Goal: Information Seeking & Learning: Learn about a topic

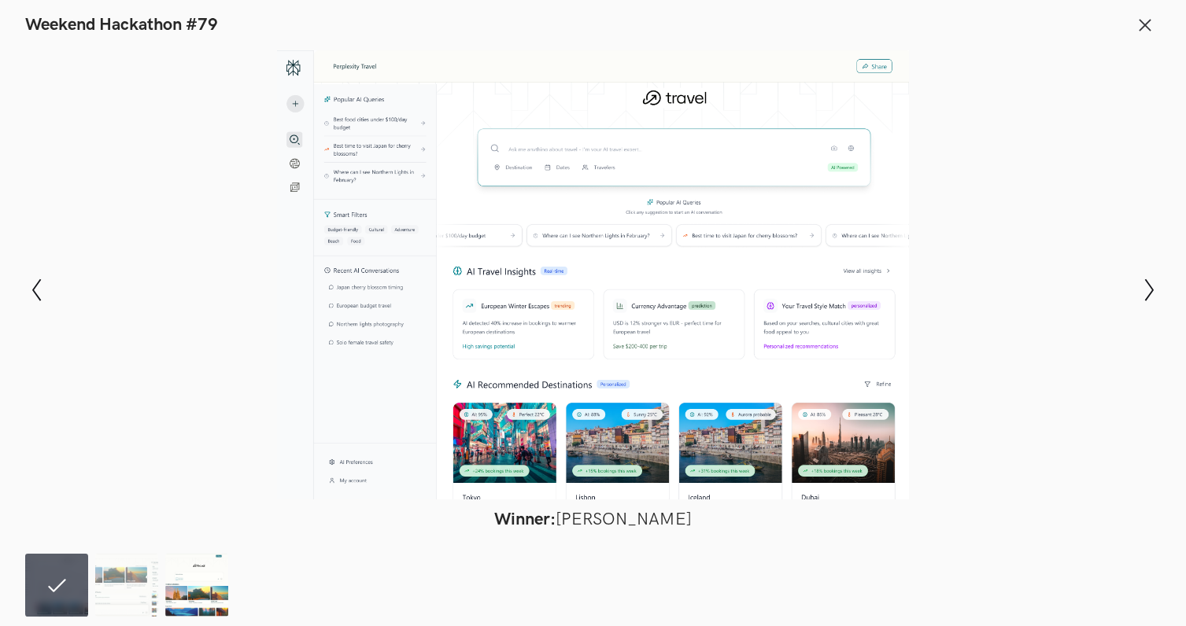
click at [198, 591] on img at bounding box center [196, 585] width 63 height 63
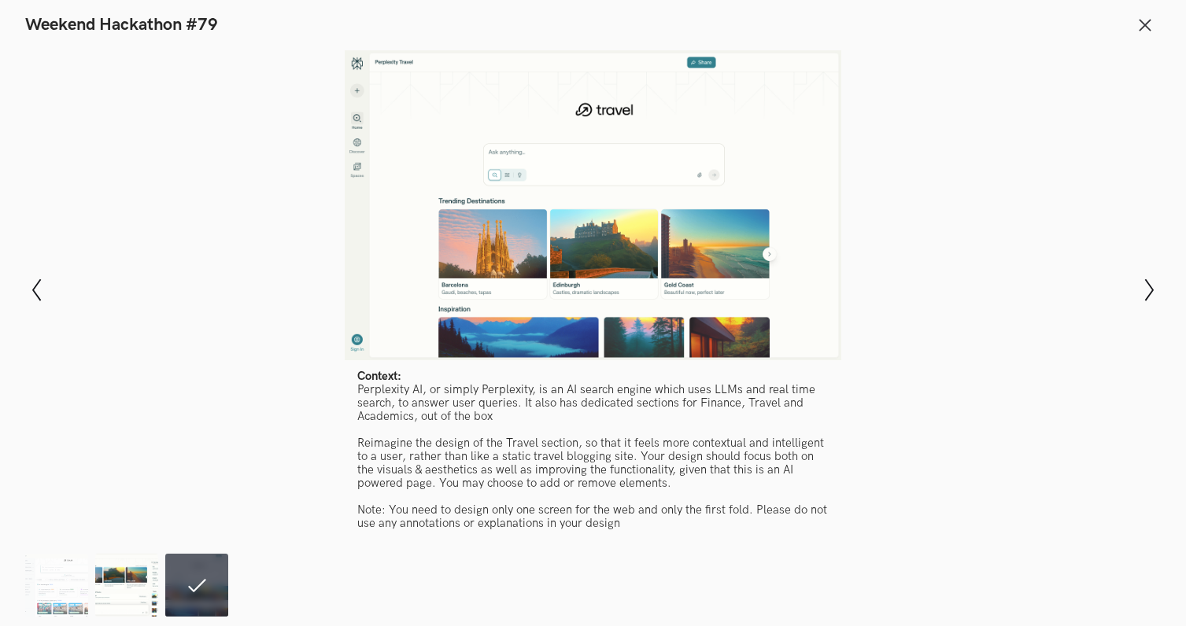
click at [109, 588] on img at bounding box center [126, 585] width 63 height 63
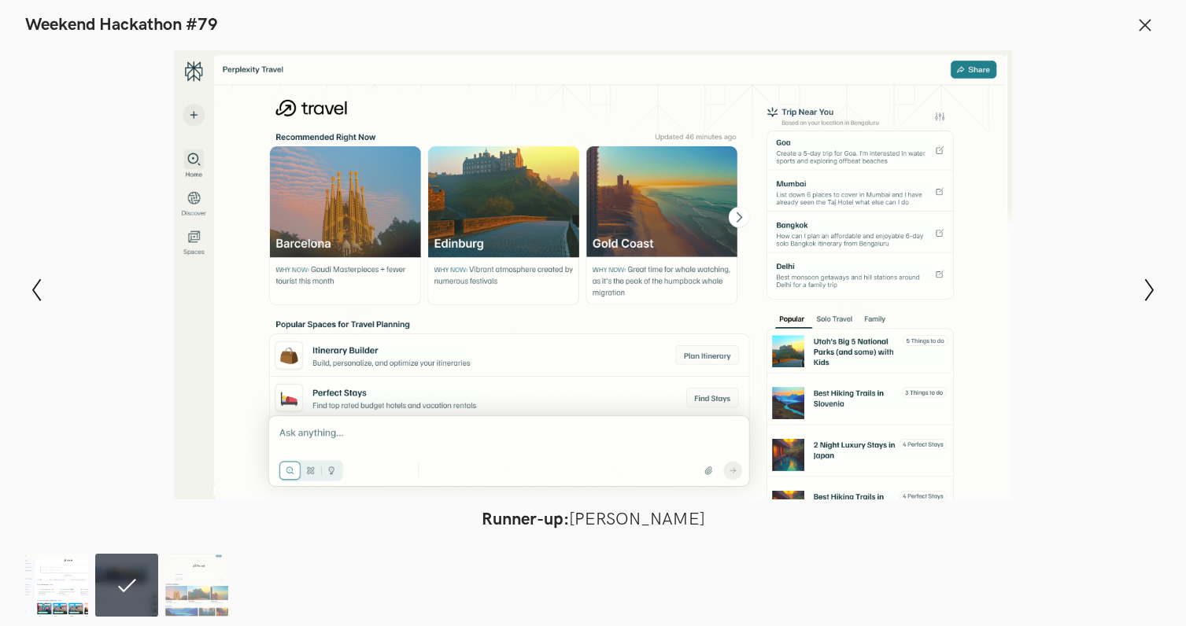
click at [73, 587] on img at bounding box center [56, 585] width 63 height 63
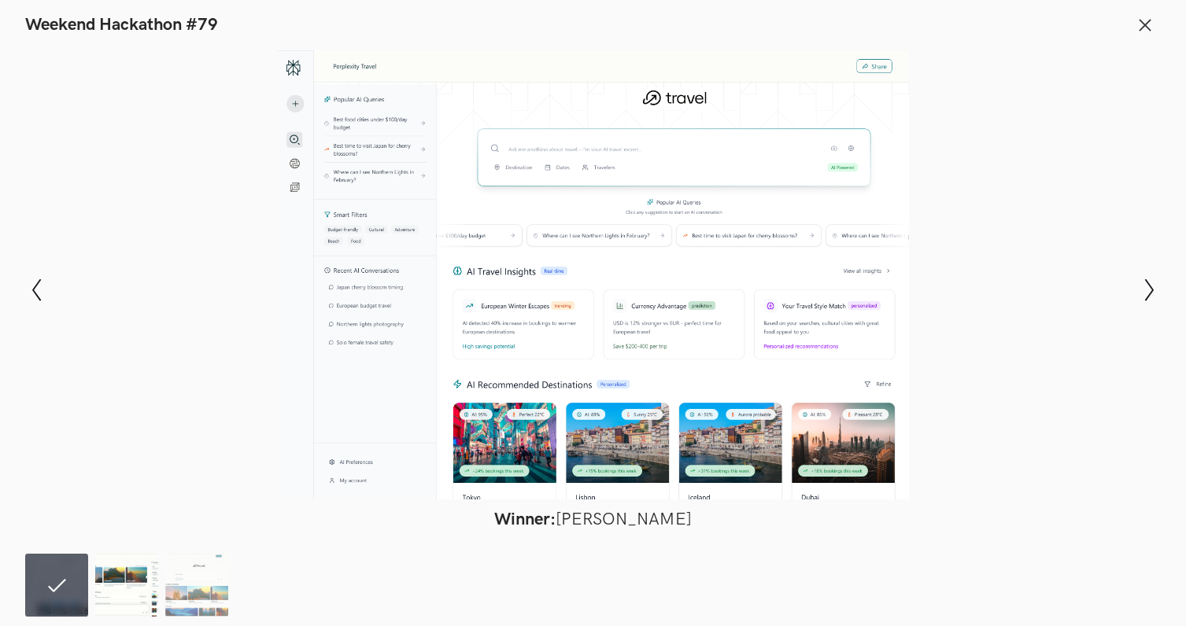
click at [110, 587] on img at bounding box center [126, 585] width 63 height 63
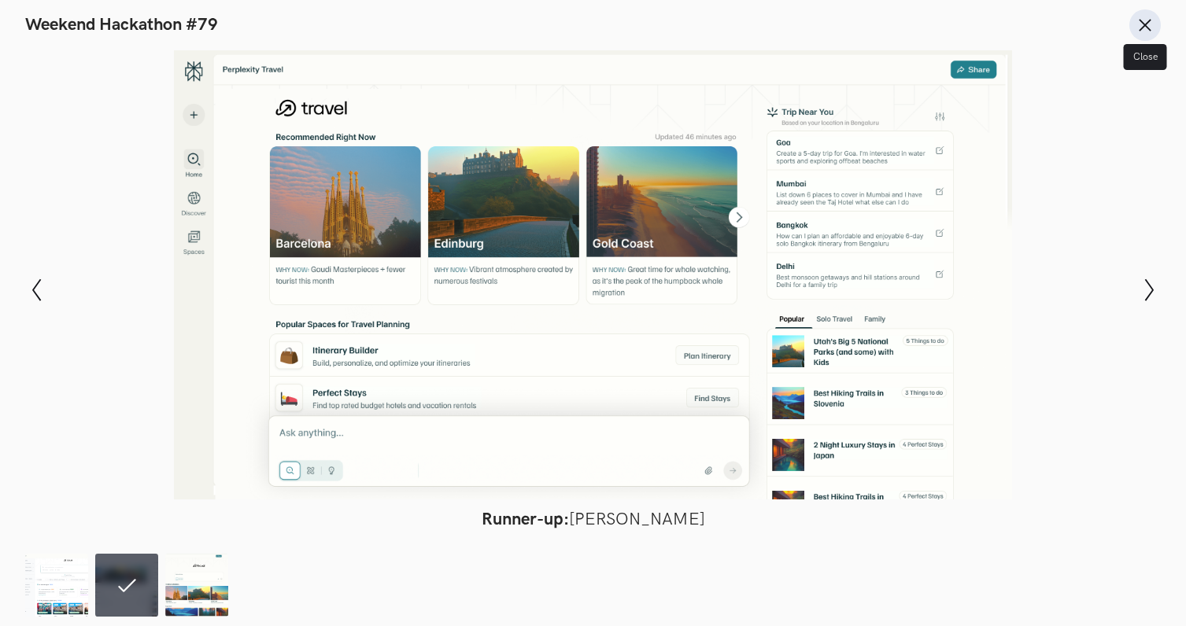
click at [1152, 24] on icon at bounding box center [1144, 25] width 17 height 17
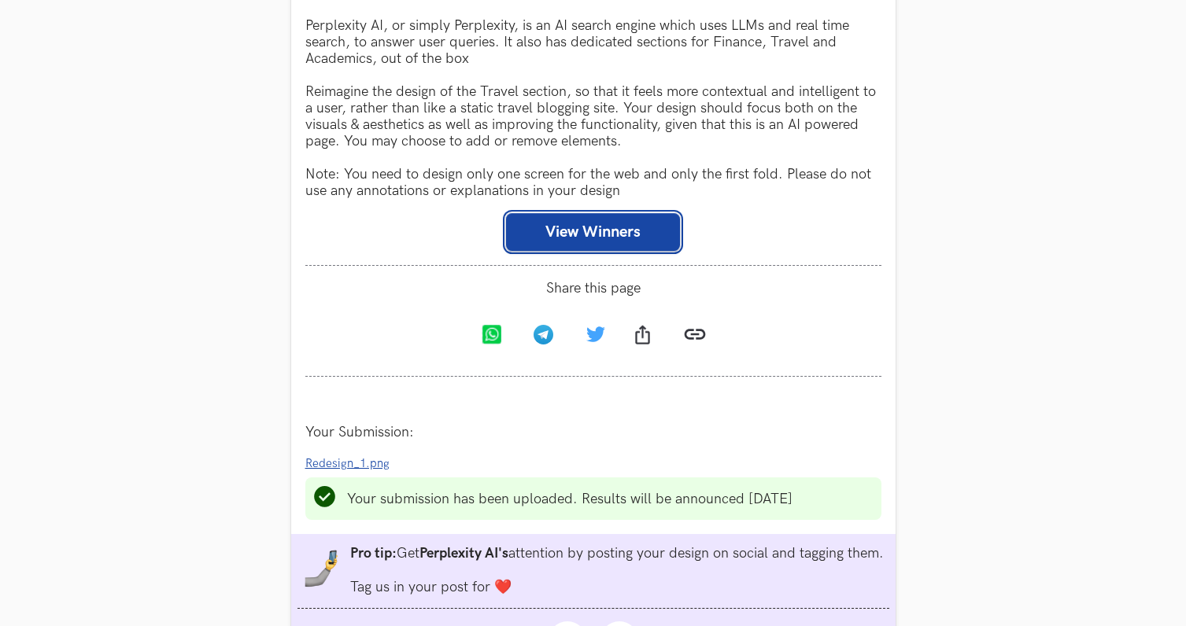
scroll to position [1167, 0]
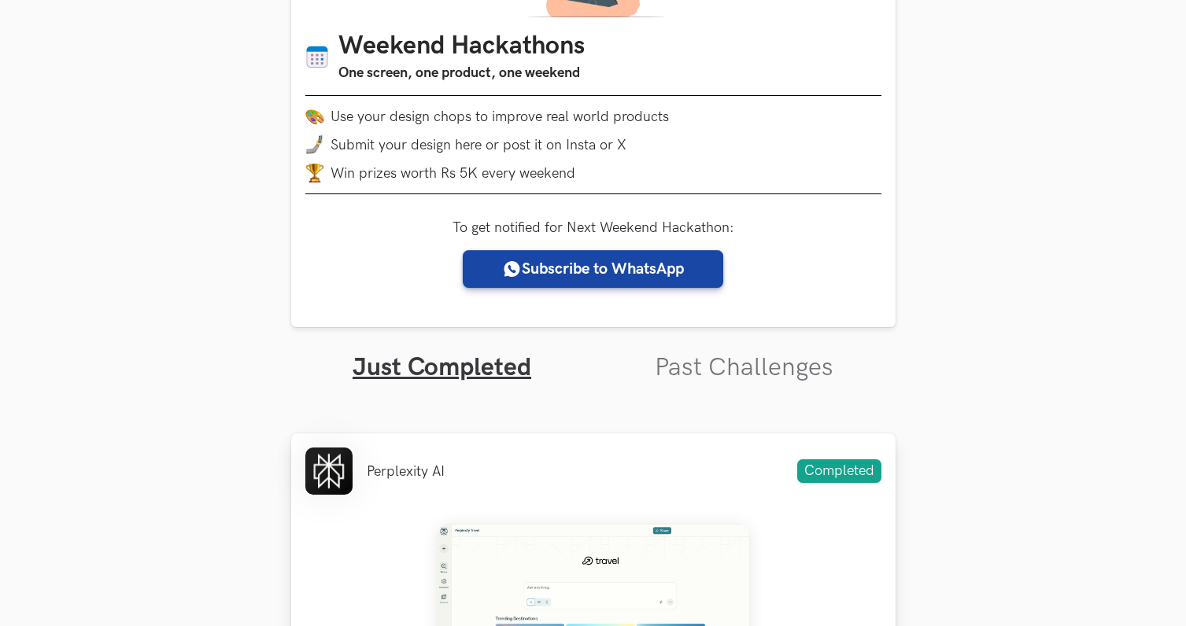
scroll to position [253, 0]
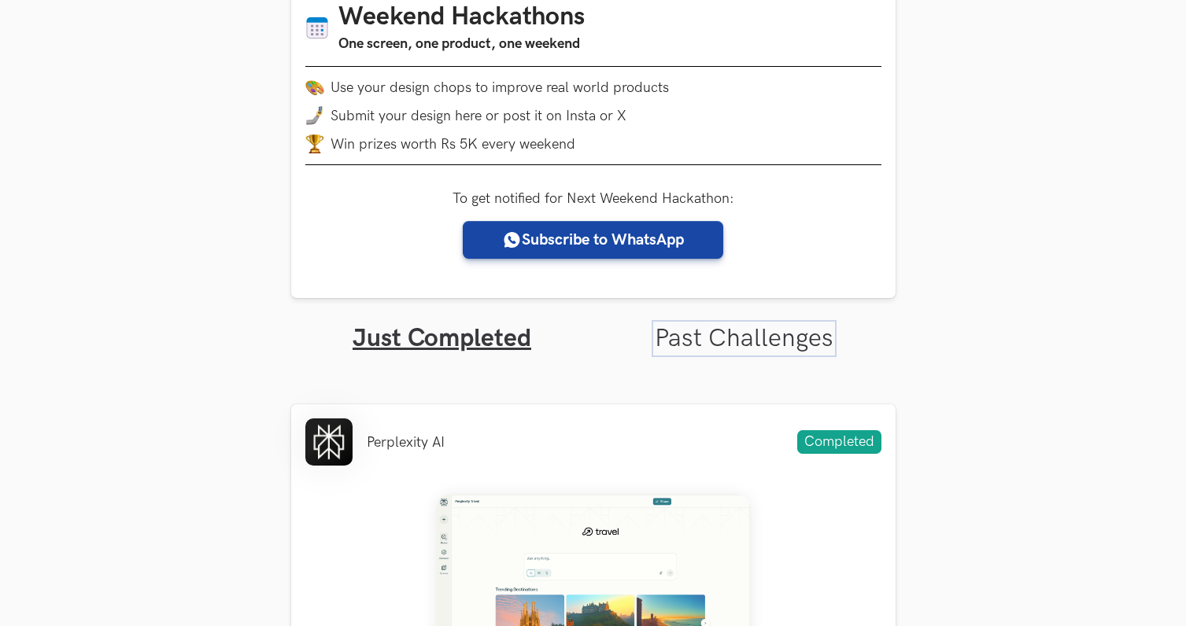
click at [718, 340] on link "Past Challenges" at bounding box center [744, 338] width 179 height 31
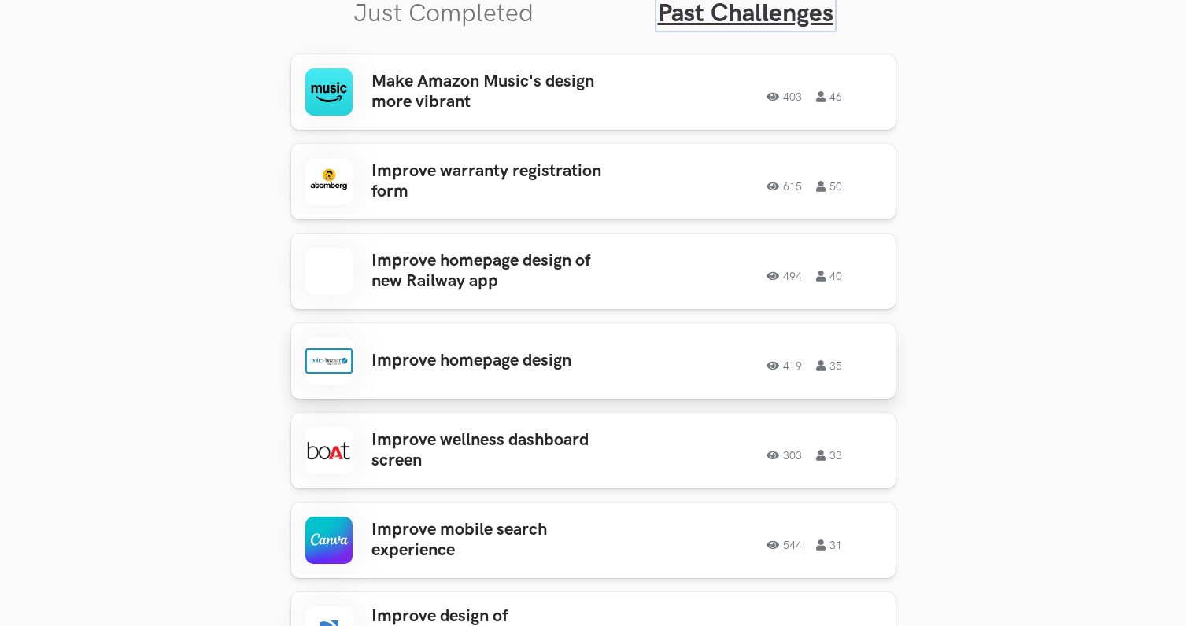
scroll to position [583, 0]
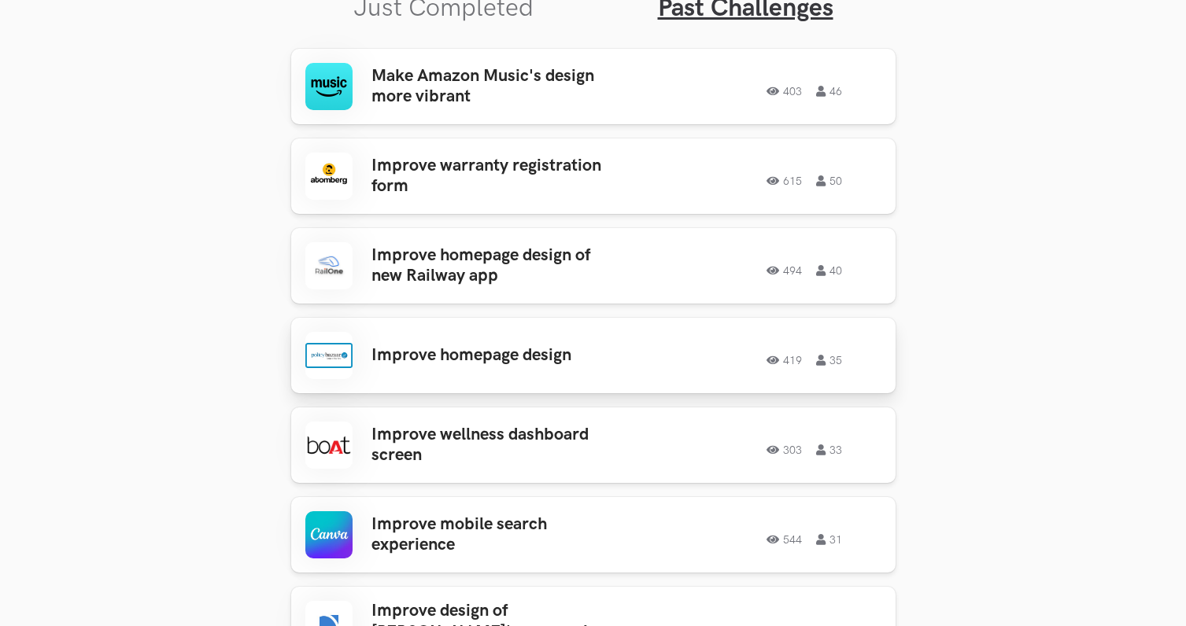
click at [543, 345] on h3 "Improve homepage design" at bounding box center [494, 355] width 246 height 20
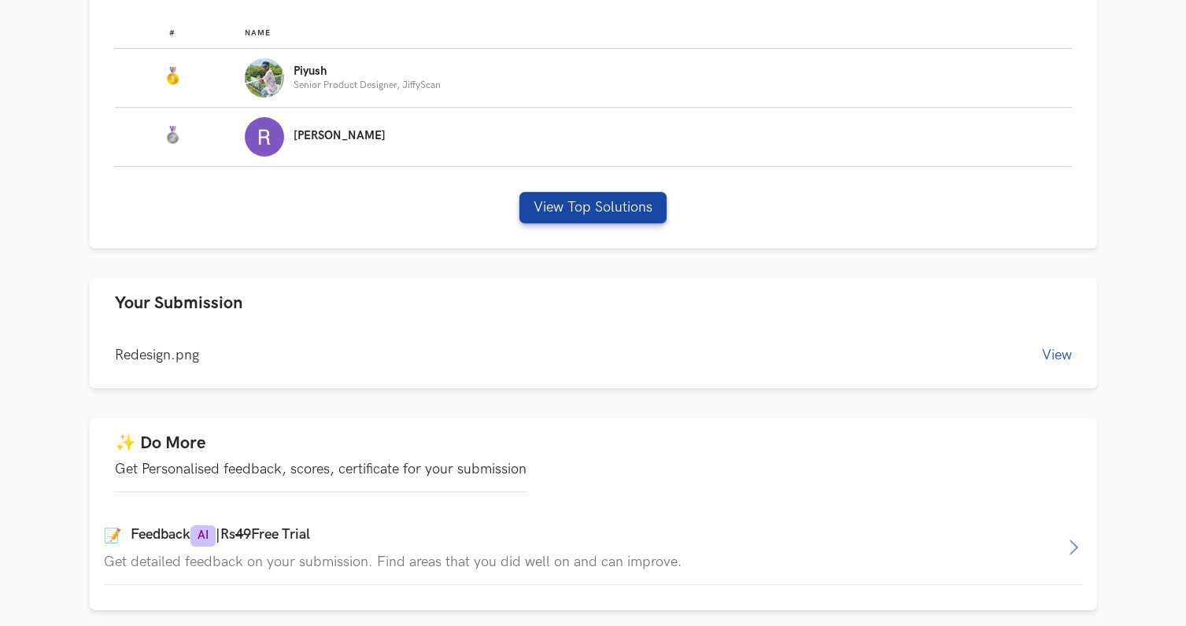
scroll to position [663, 0]
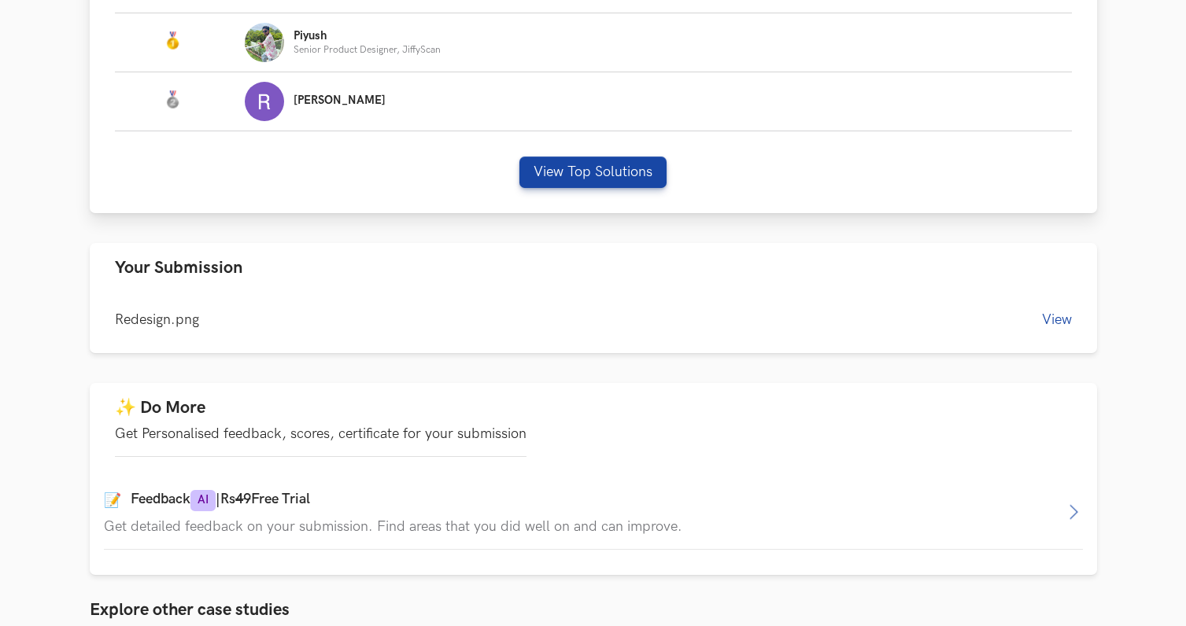
click at [267, 102] on img "Leaderboard" at bounding box center [264, 101] width 39 height 39
click at [314, 108] on div "Rajib" at bounding box center [340, 101] width 92 height 15
click at [307, 102] on p "[PERSON_NAME]" at bounding box center [340, 100] width 92 height 13
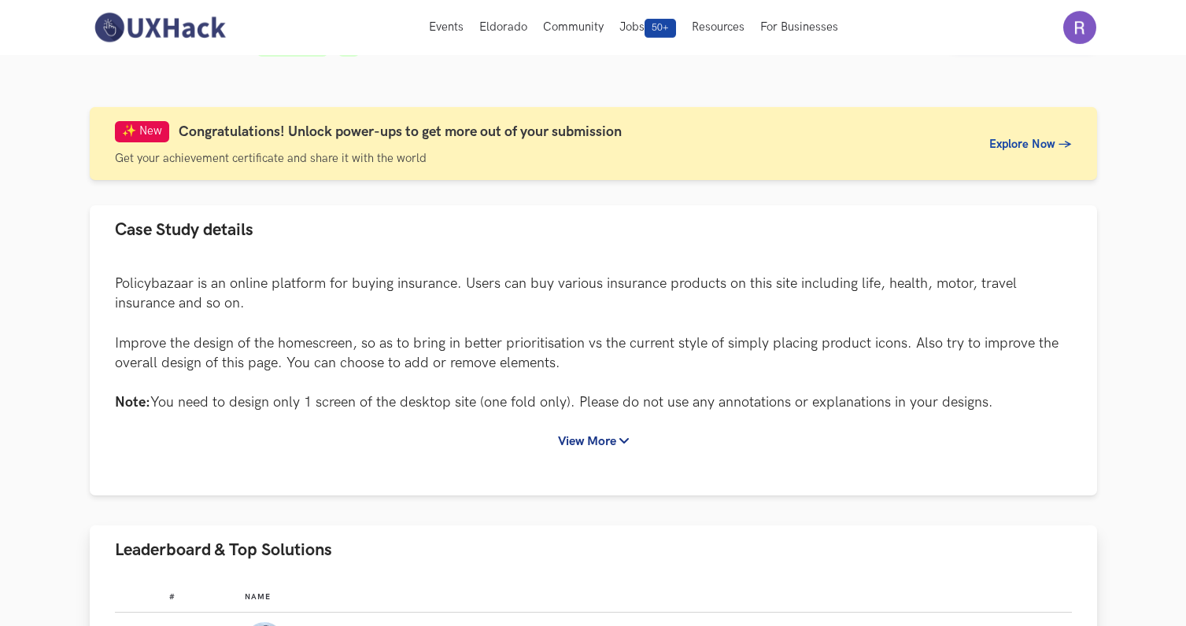
scroll to position [0, 0]
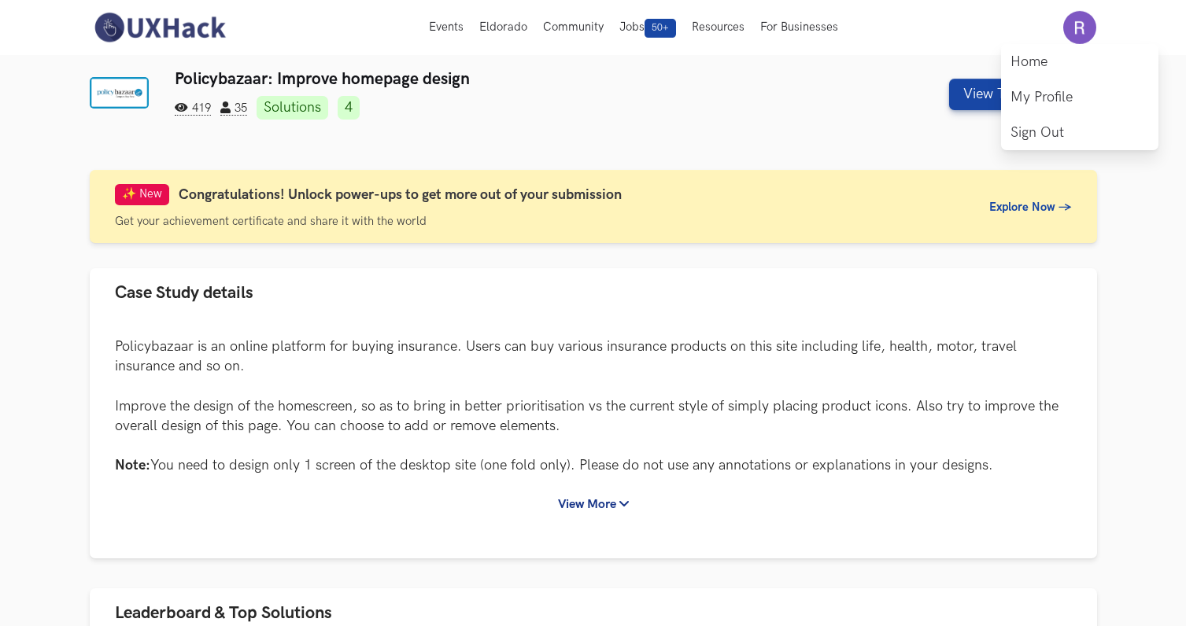
click at [1075, 17] on img at bounding box center [1079, 27] width 33 height 33
click at [1040, 65] on link "Home" at bounding box center [1079, 61] width 157 height 35
click at [1084, 28] on img at bounding box center [1079, 27] width 33 height 33
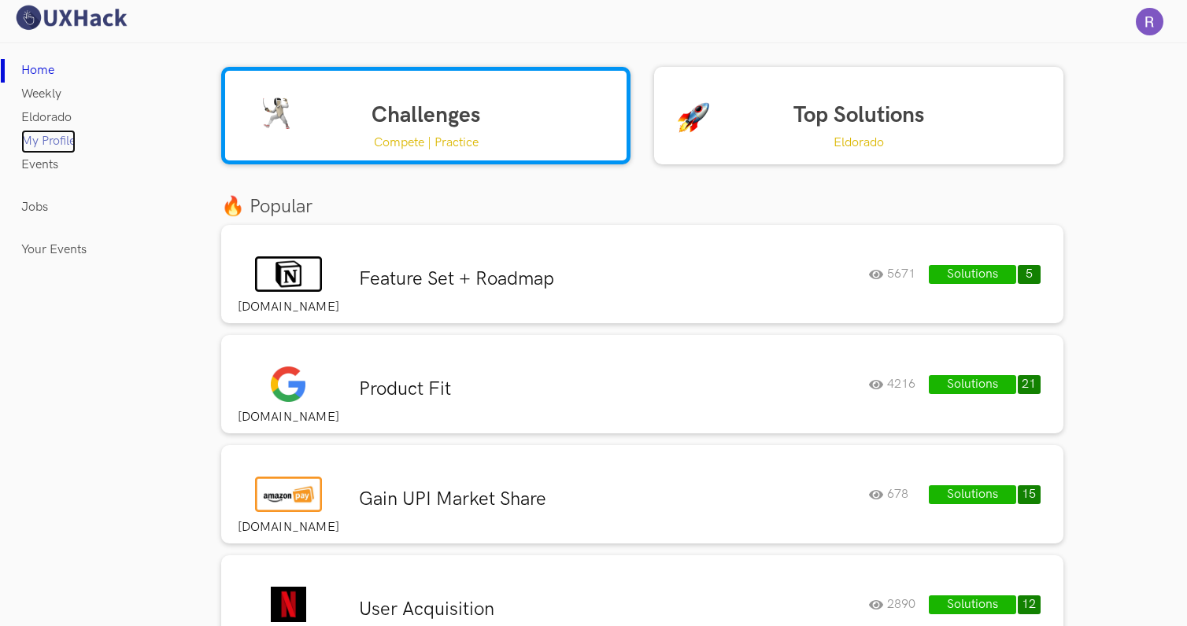
click at [48, 141] on link "My Profile" at bounding box center [48, 142] width 54 height 24
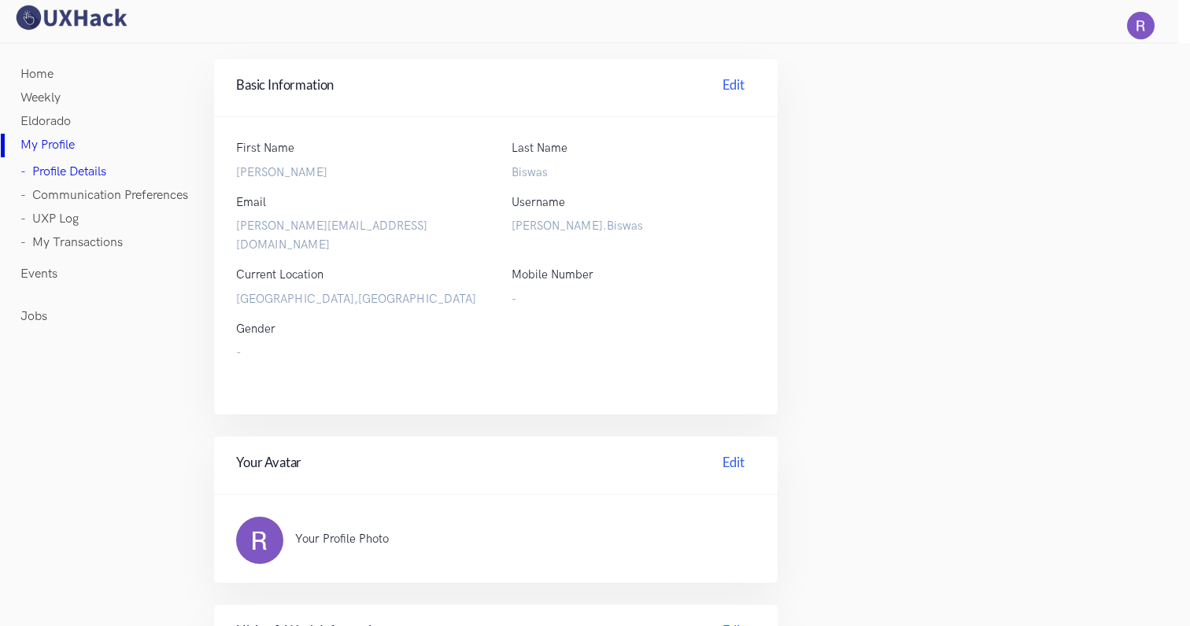
click at [72, 212] on link "- UXP Log" at bounding box center [49, 220] width 58 height 24
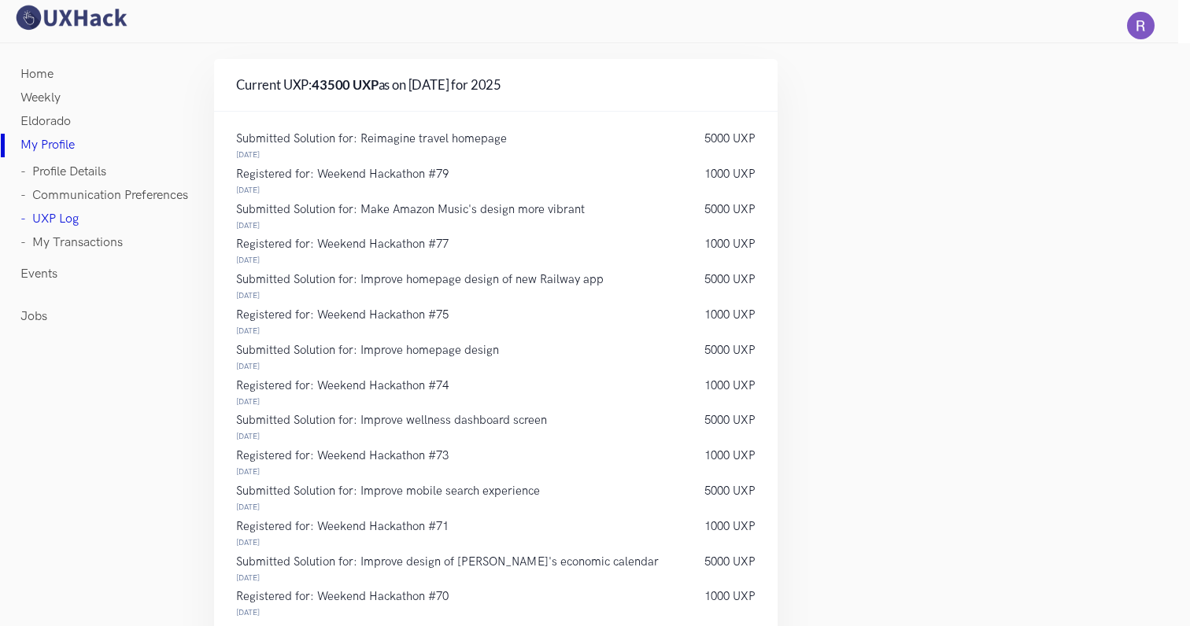
click at [69, 171] on link "- Profile Details" at bounding box center [63, 173] width 86 height 24
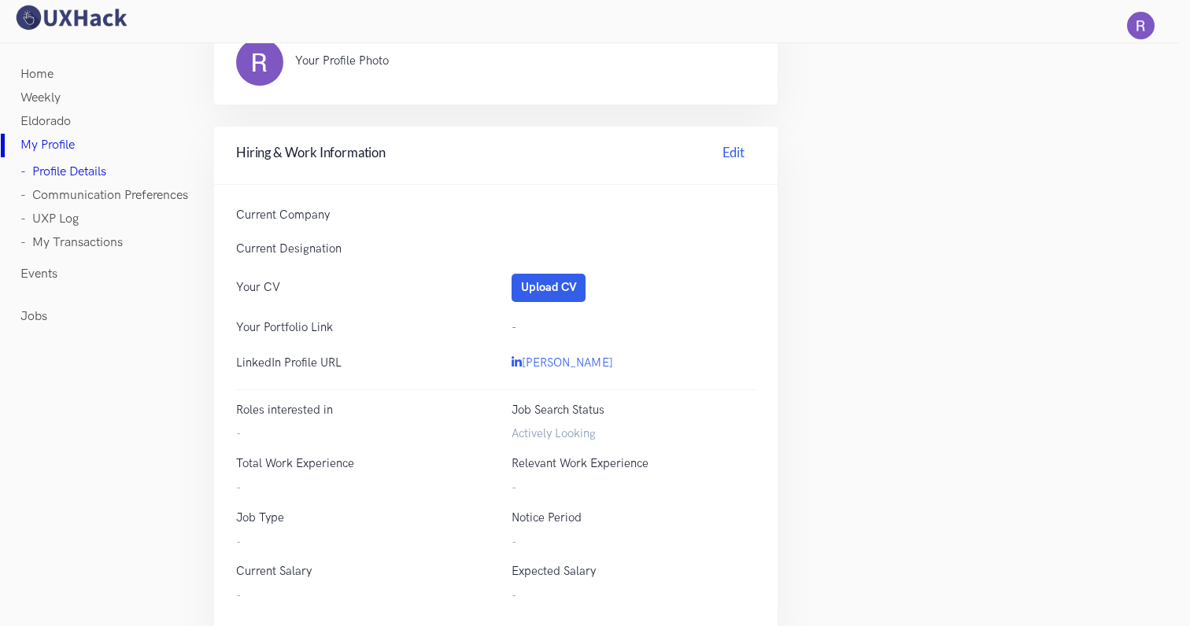
scroll to position [494, 0]
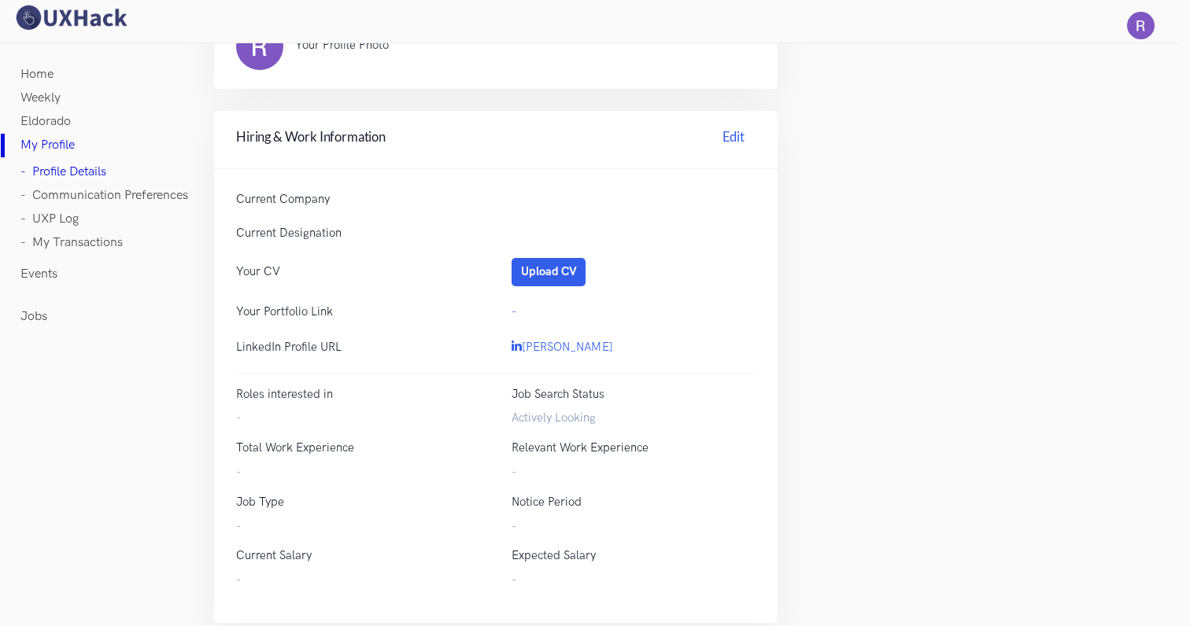
click at [42, 94] on link "Weekly" at bounding box center [40, 99] width 40 height 24
click at [51, 141] on link "My Profile" at bounding box center [47, 146] width 54 height 24
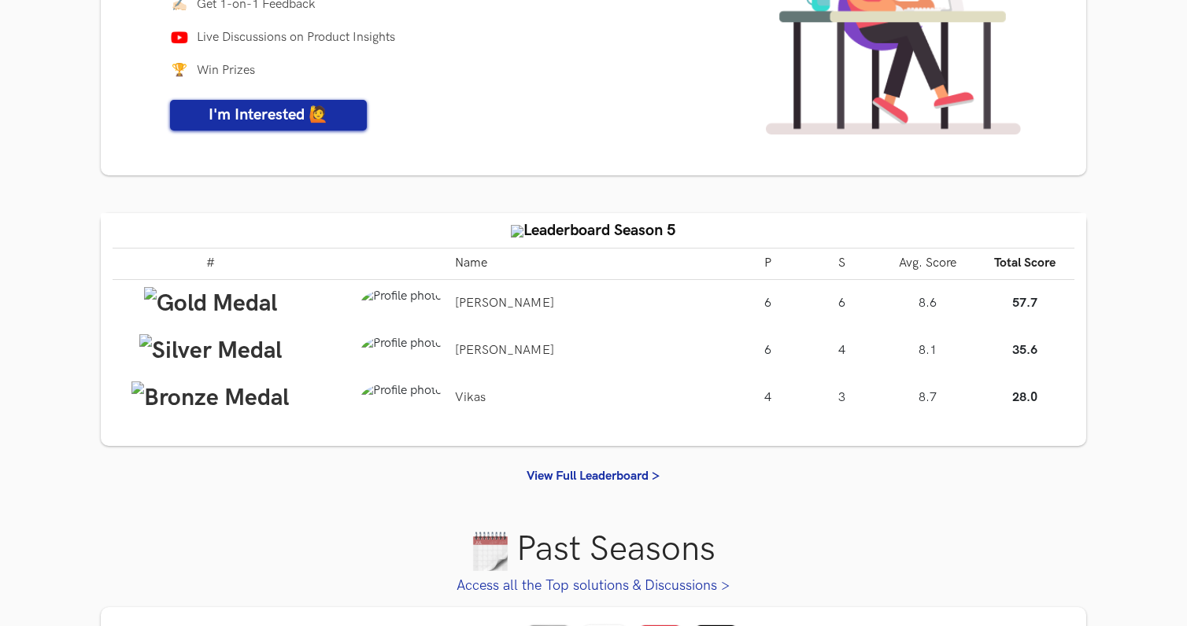
scroll to position [250, 0]
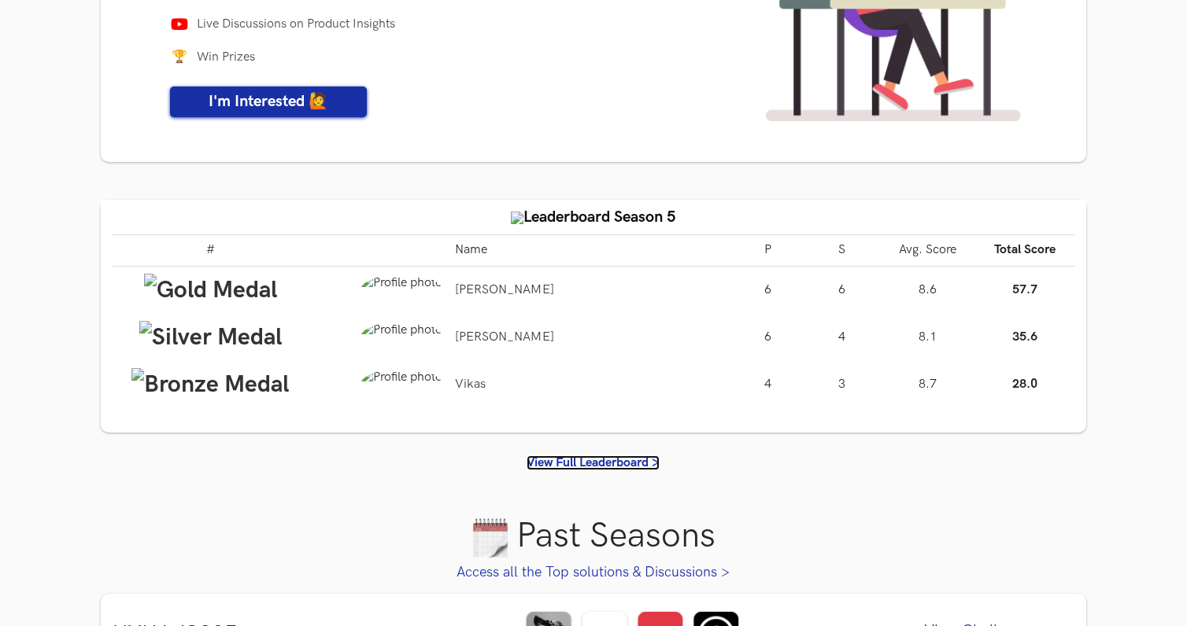
click at [604, 462] on link "View Full Leaderboard >" at bounding box center [592, 463] width 133 height 15
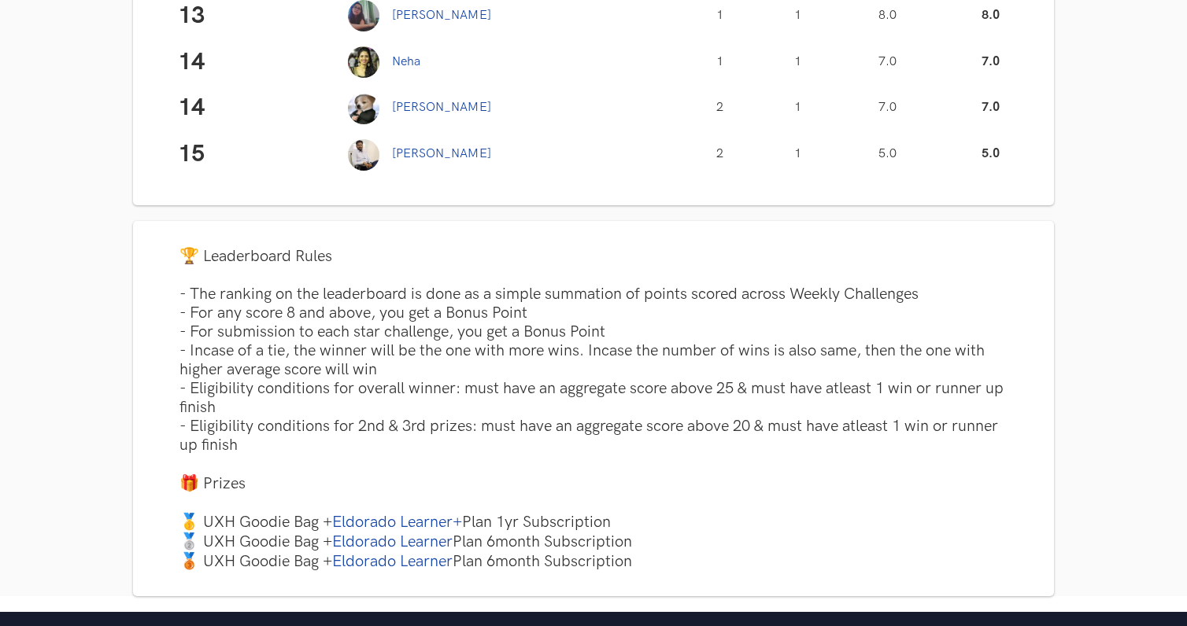
scroll to position [792, 0]
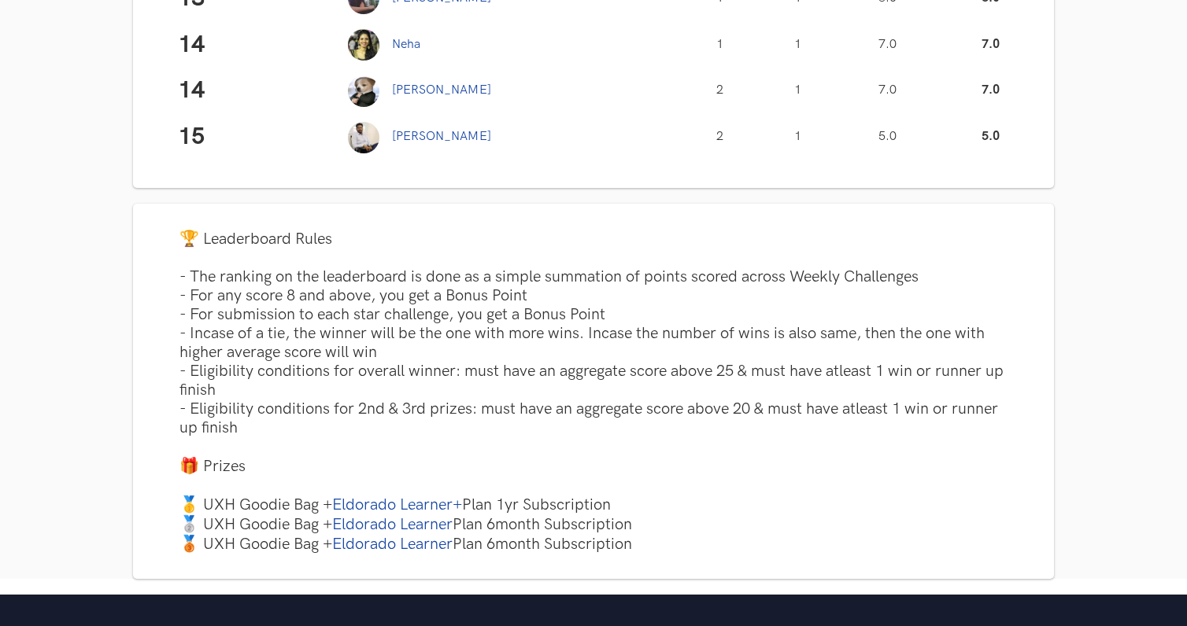
click at [561, 376] on div "🏆 Leaderboard Rules - The ranking on the leaderboard is done as a simple summat…" at bounding box center [593, 391] width 851 height 325
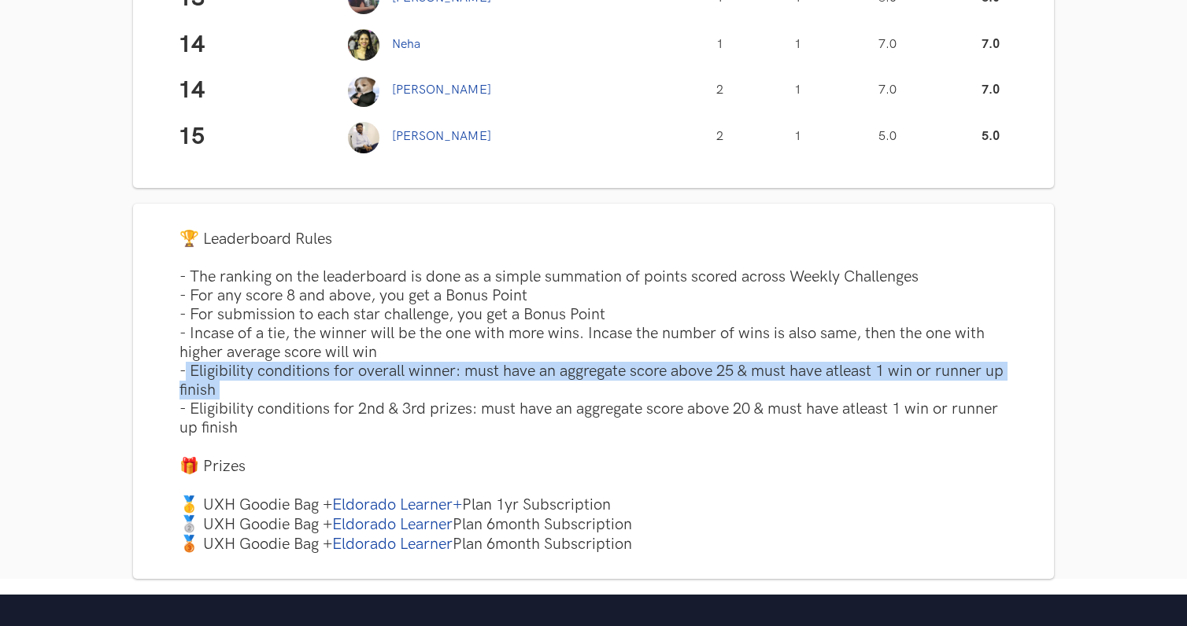
click at [561, 376] on div "🏆 Leaderboard Rules - The ranking on the leaderboard is done as a simple summat…" at bounding box center [593, 391] width 851 height 325
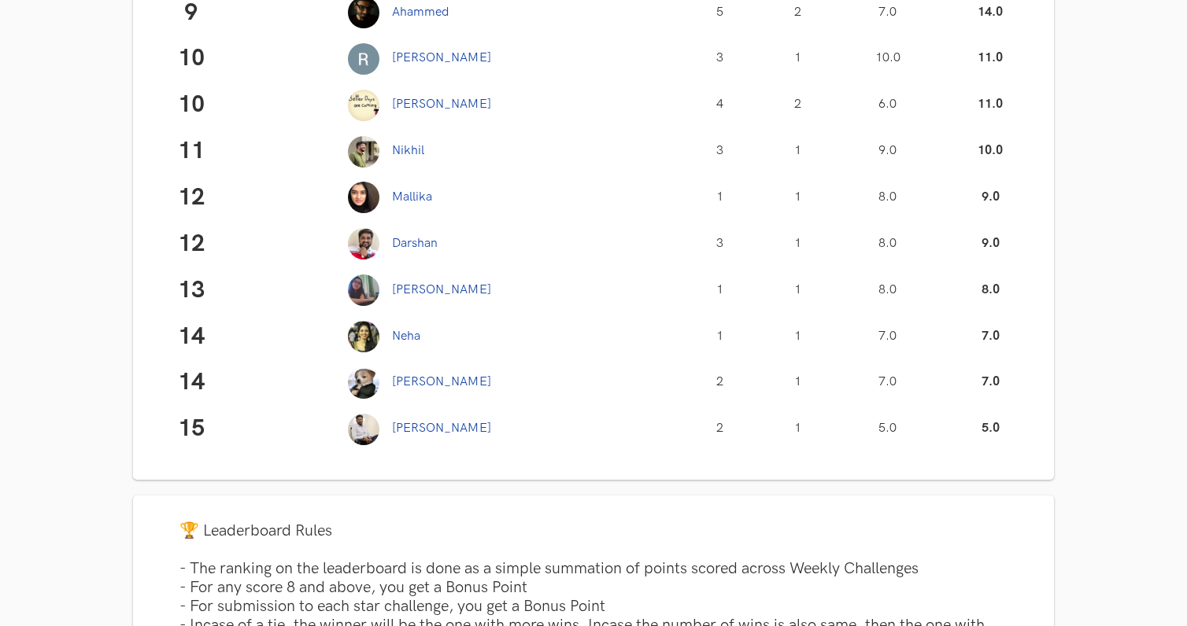
scroll to position [0, 0]
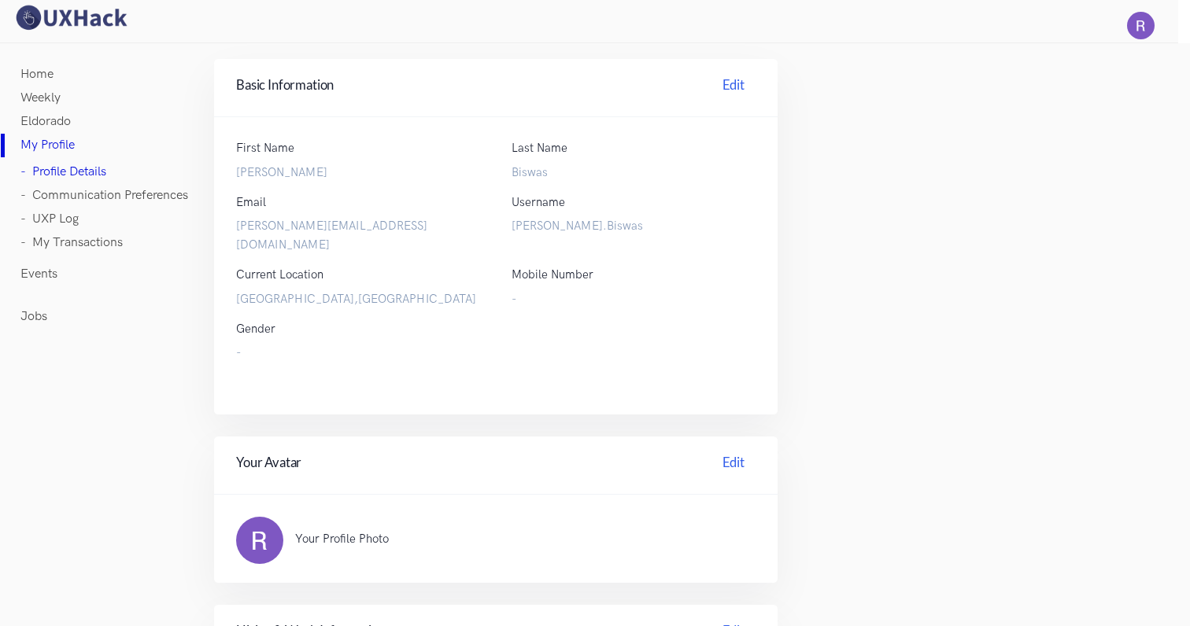
click at [57, 100] on link "Weekly" at bounding box center [40, 99] width 40 height 24
click at [77, 17] on img at bounding box center [71, 18] width 118 height 28
click at [72, 220] on link "- UXP Log" at bounding box center [49, 220] width 58 height 24
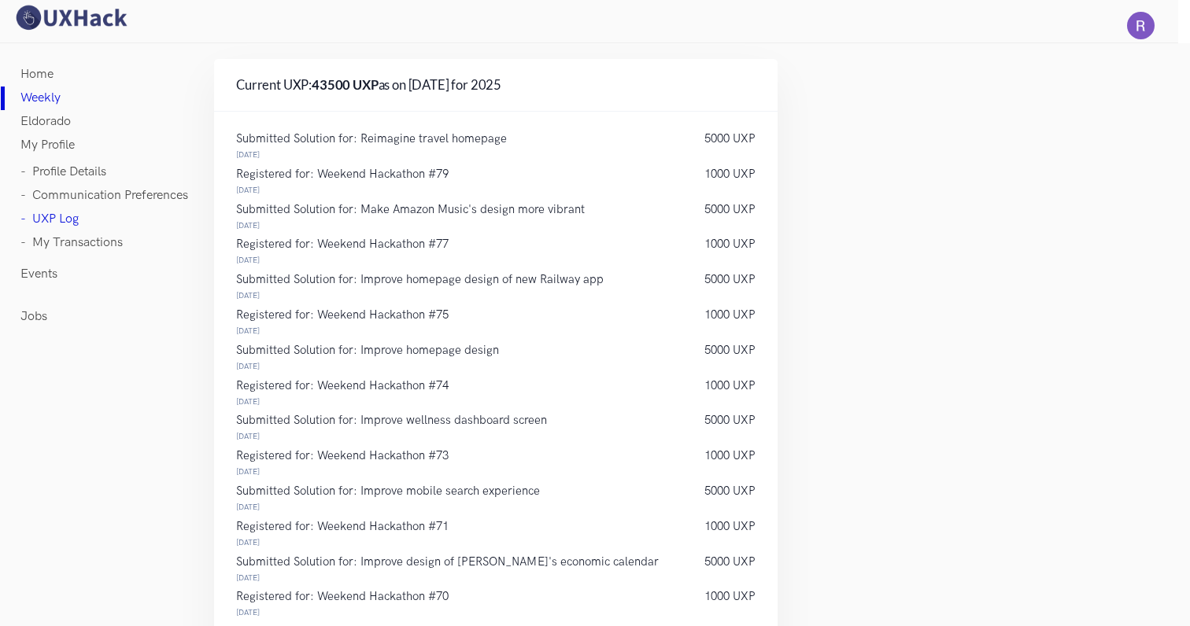
click at [76, 241] on link "- My Transactions" at bounding box center [71, 243] width 102 height 24
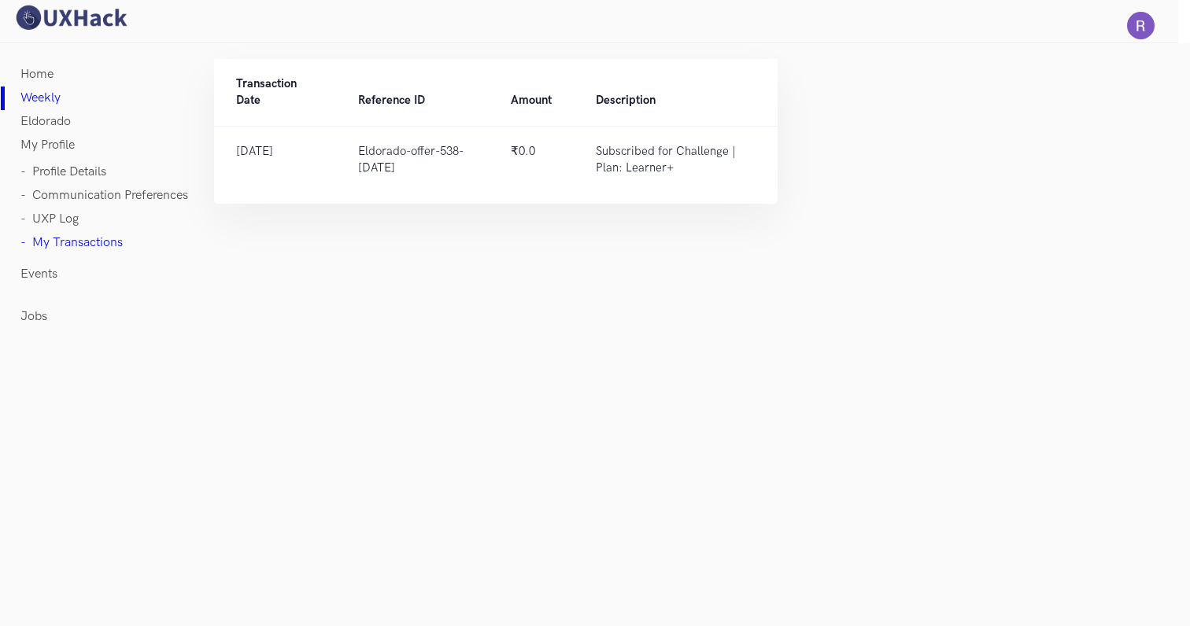
click at [42, 275] on link "Events" at bounding box center [38, 275] width 37 height 24
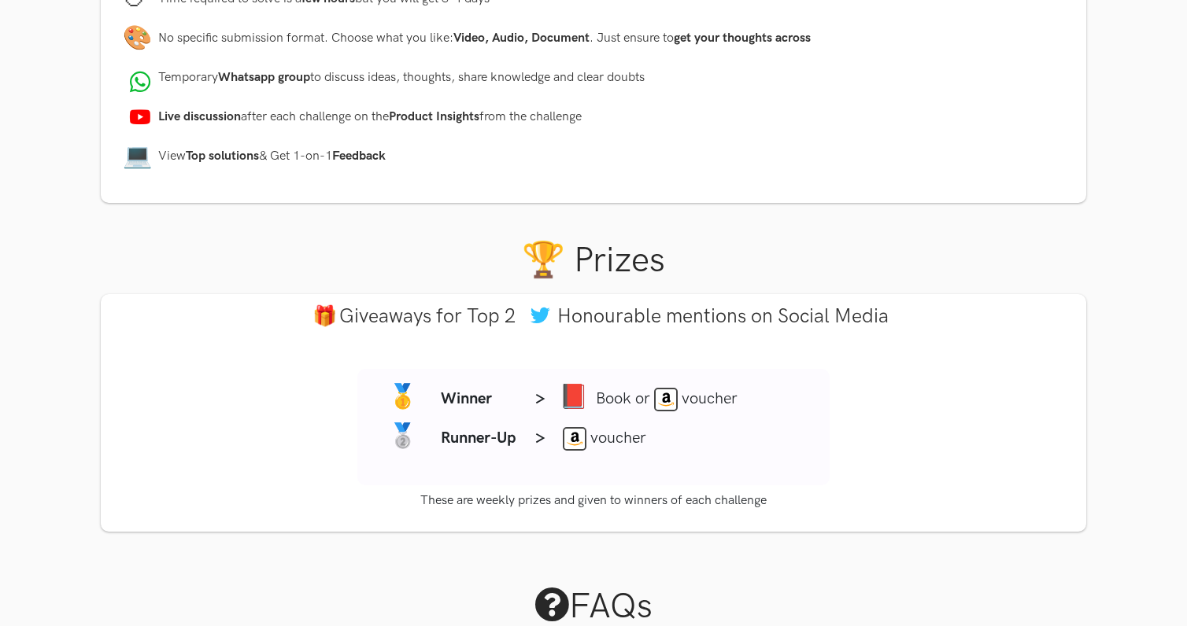
scroll to position [1497, 0]
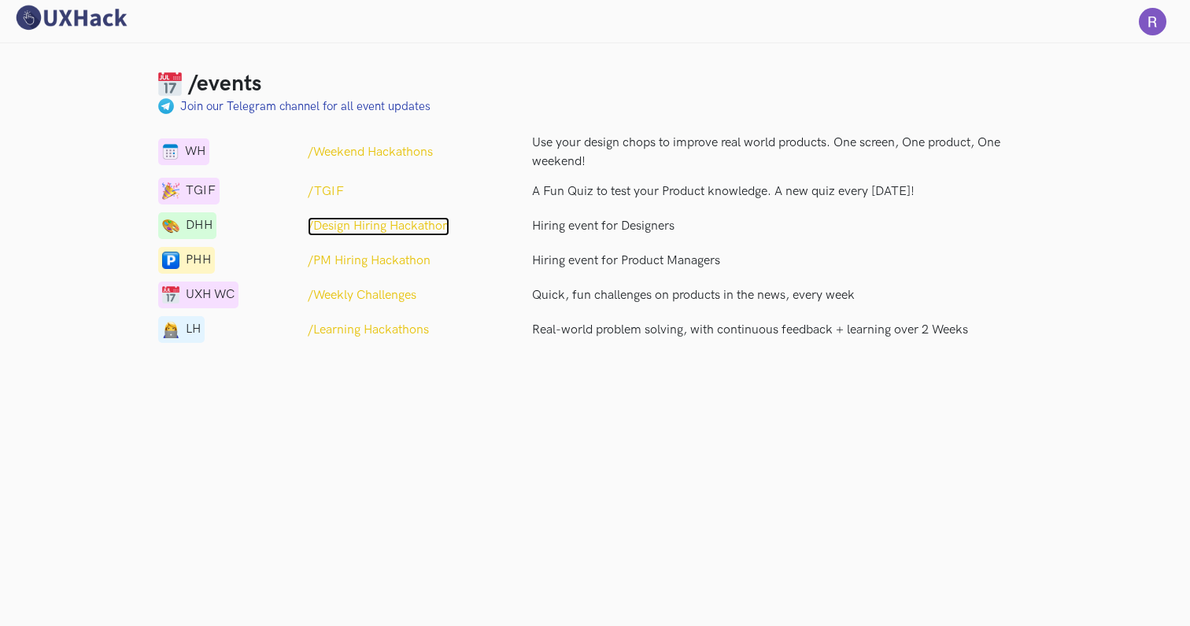
click at [363, 224] on p "/Design Hiring Hackathon" at bounding box center [379, 226] width 142 height 19
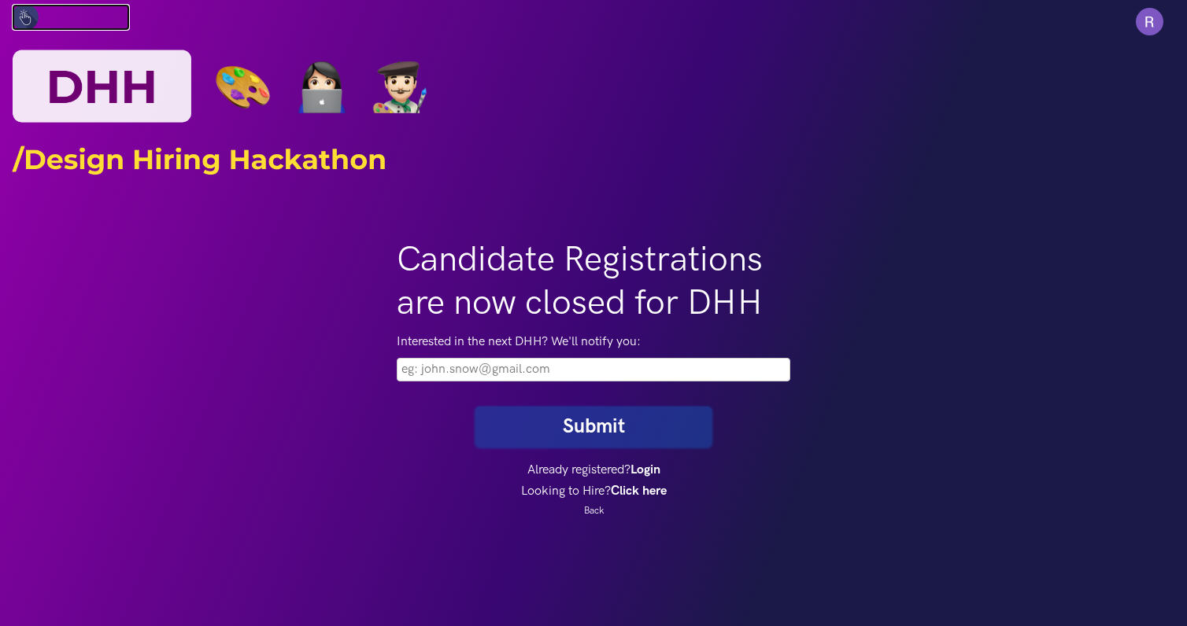
click at [28, 17] on img at bounding box center [25, 17] width 27 height 27
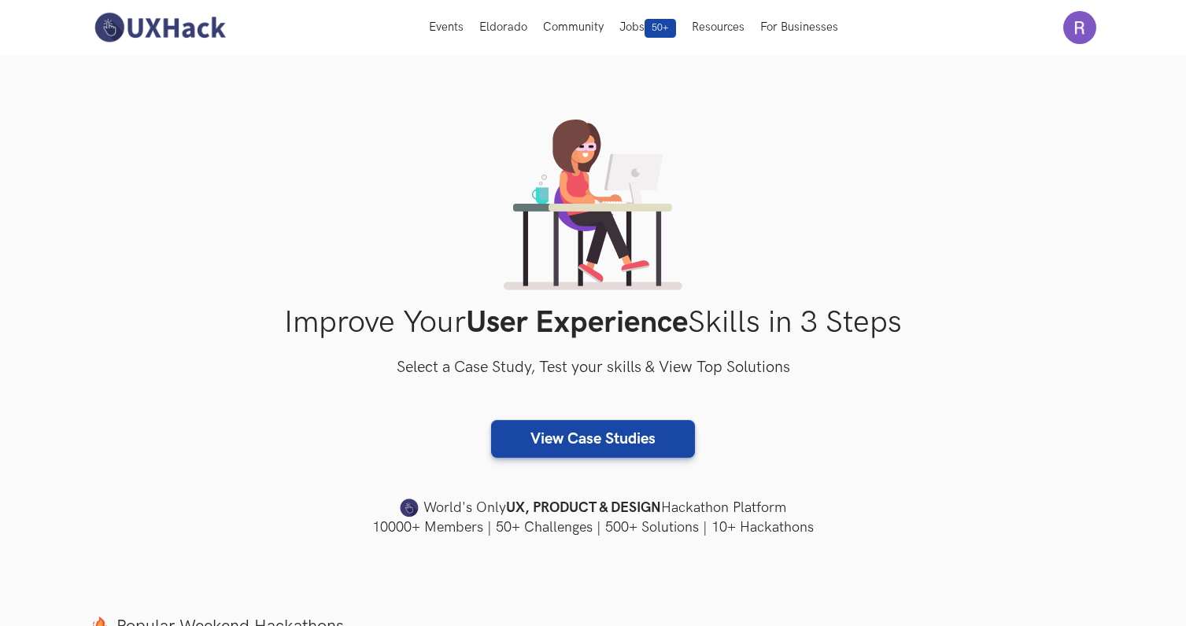
click at [205, 30] on img at bounding box center [160, 27] width 140 height 33
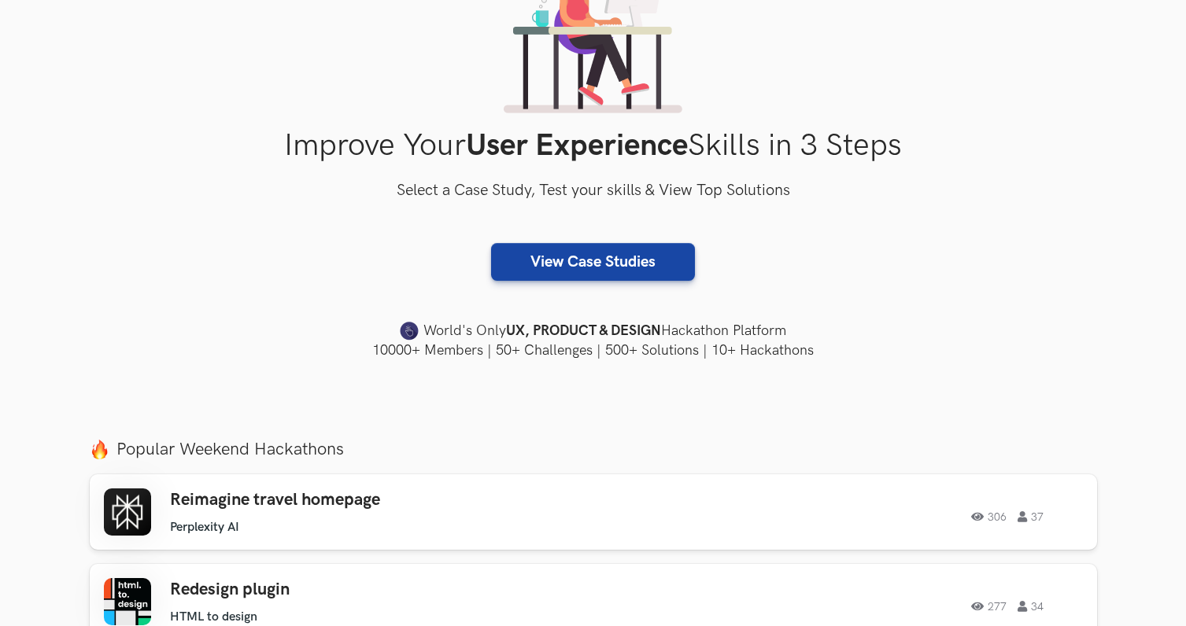
scroll to position [379, 0]
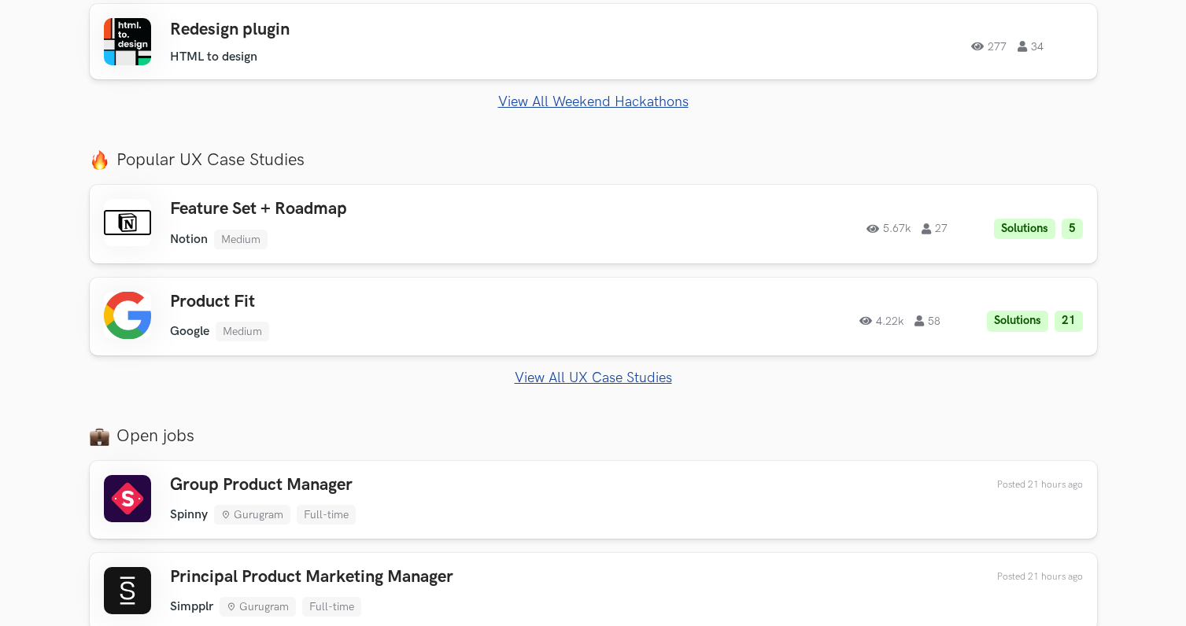
scroll to position [739, 0]
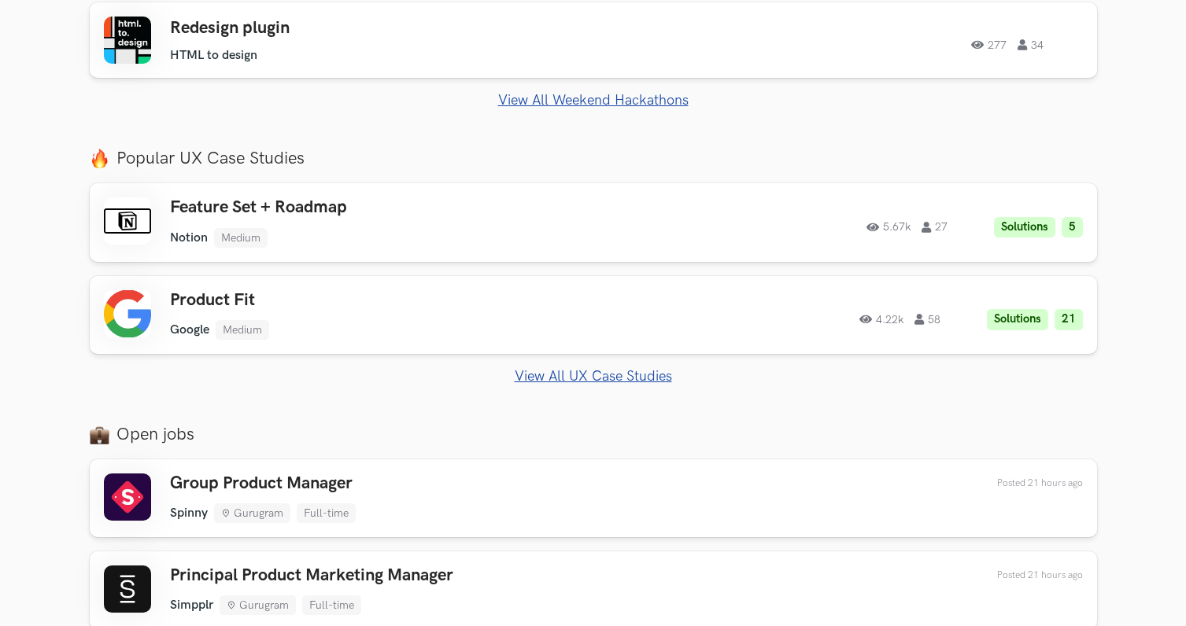
click at [588, 378] on link "View All UX Case Studies" at bounding box center [593, 376] width 1007 height 17
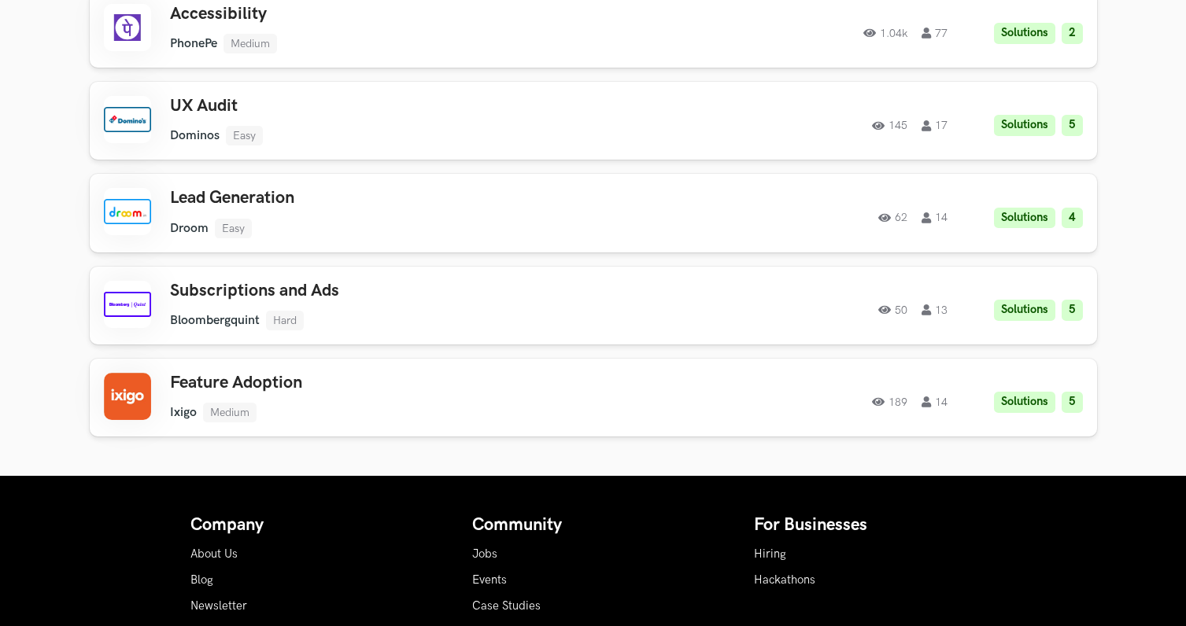
scroll to position [5045, 0]
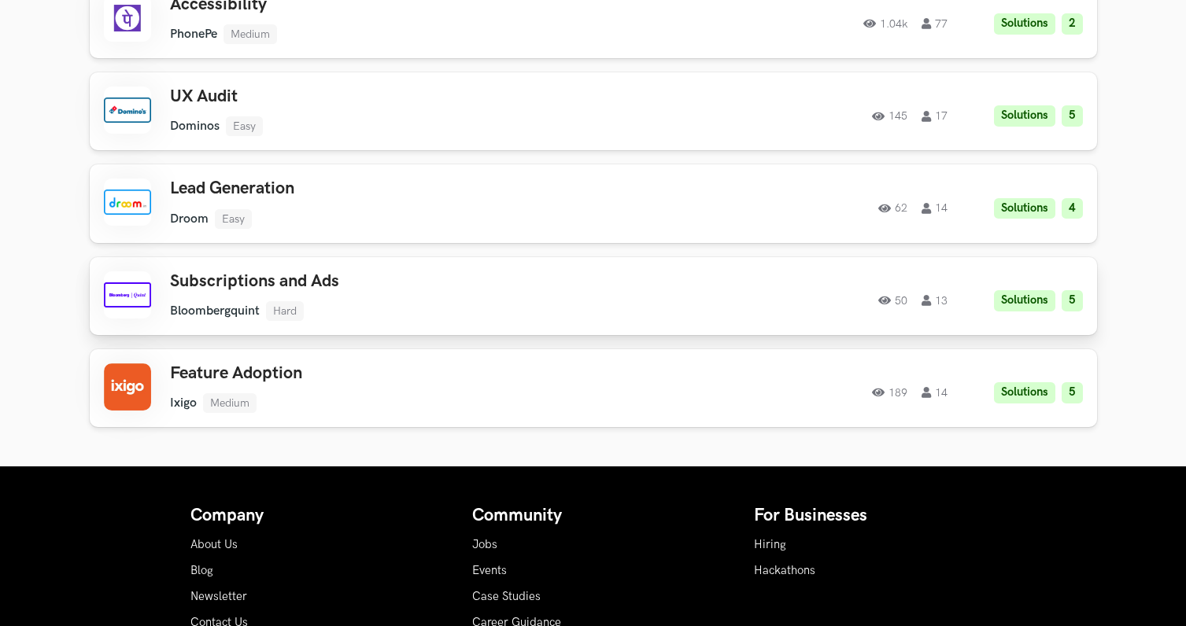
click at [340, 308] on ul "Bloombergquint Hard" at bounding box center [393, 311] width 447 height 20
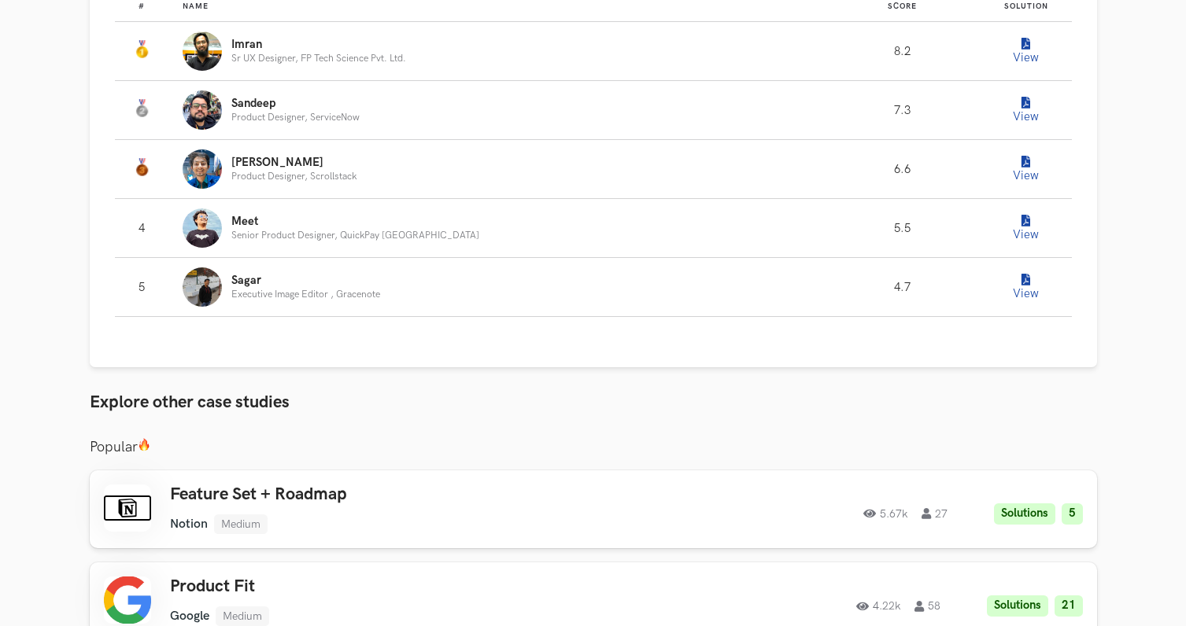
scroll to position [504, 0]
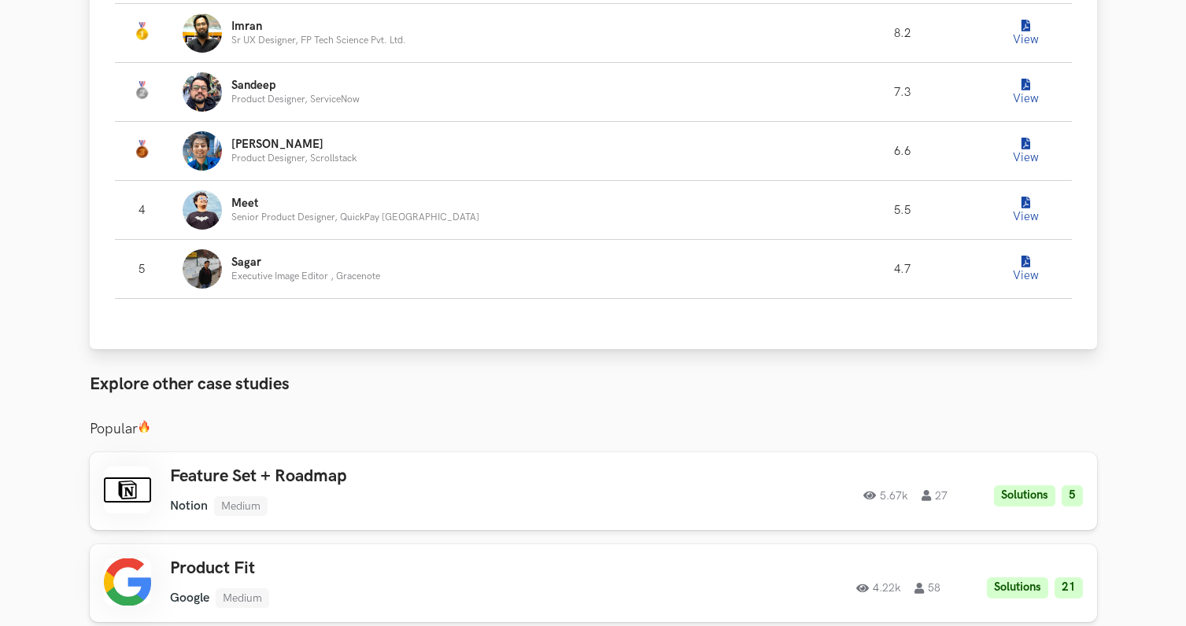
click at [1010, 141] on button "View" at bounding box center [1025, 150] width 31 height 31
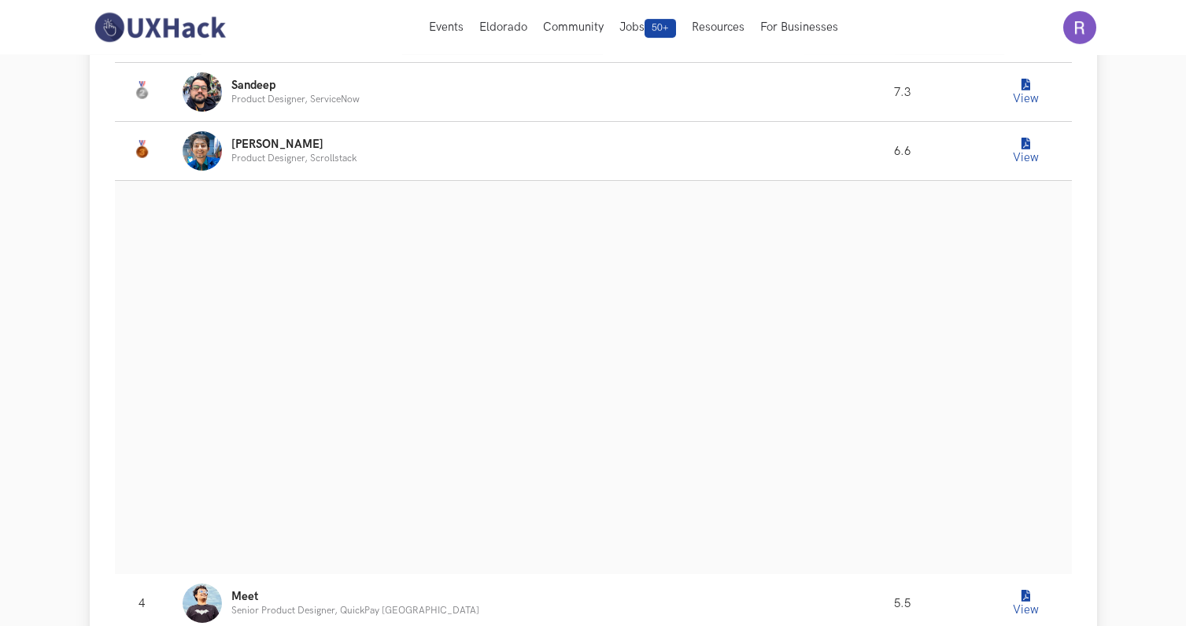
click at [1021, 89] on button "View" at bounding box center [1025, 91] width 31 height 31
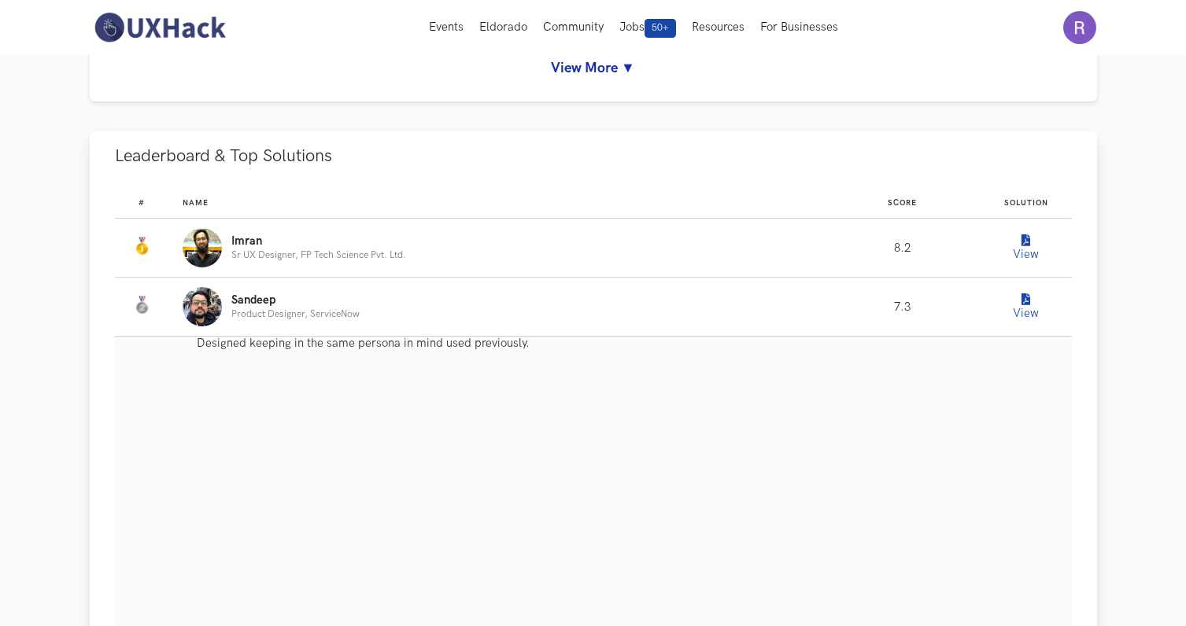
scroll to position [0, 0]
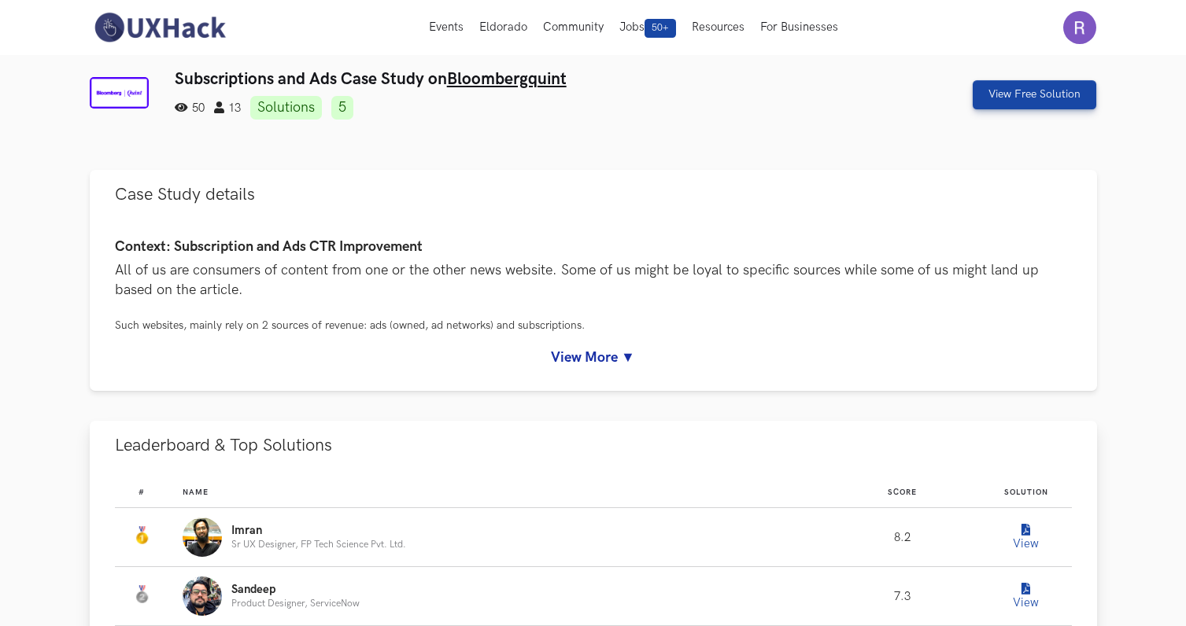
click at [1021, 529] on icon "Leaderboard" at bounding box center [1025, 531] width 9 height 12
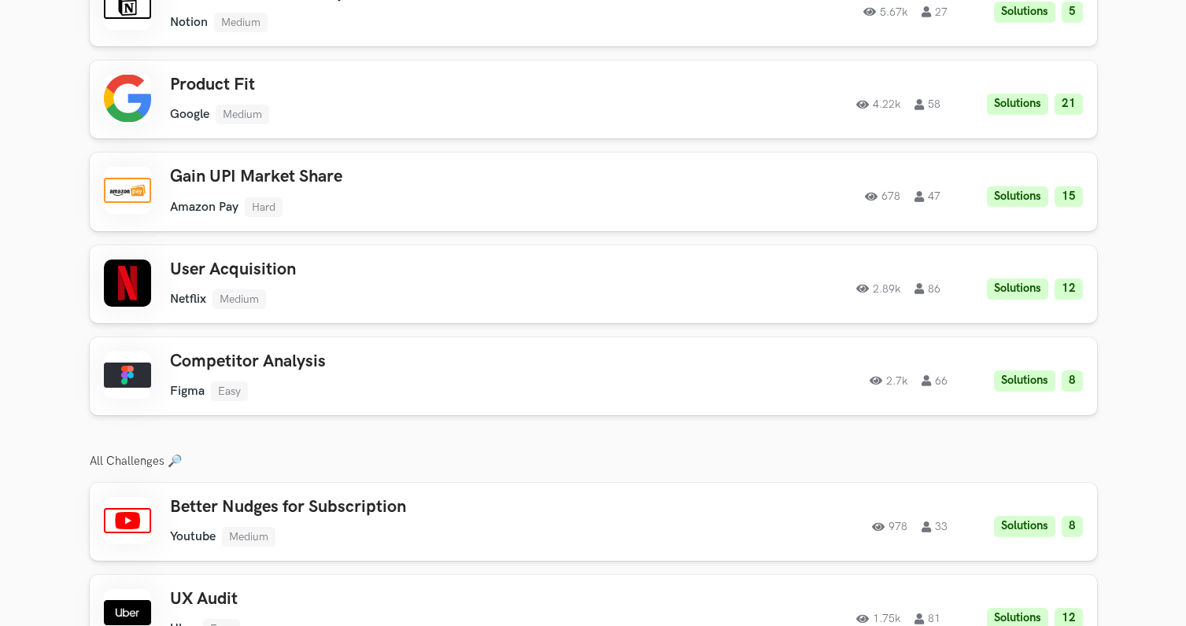
scroll to position [2200, 0]
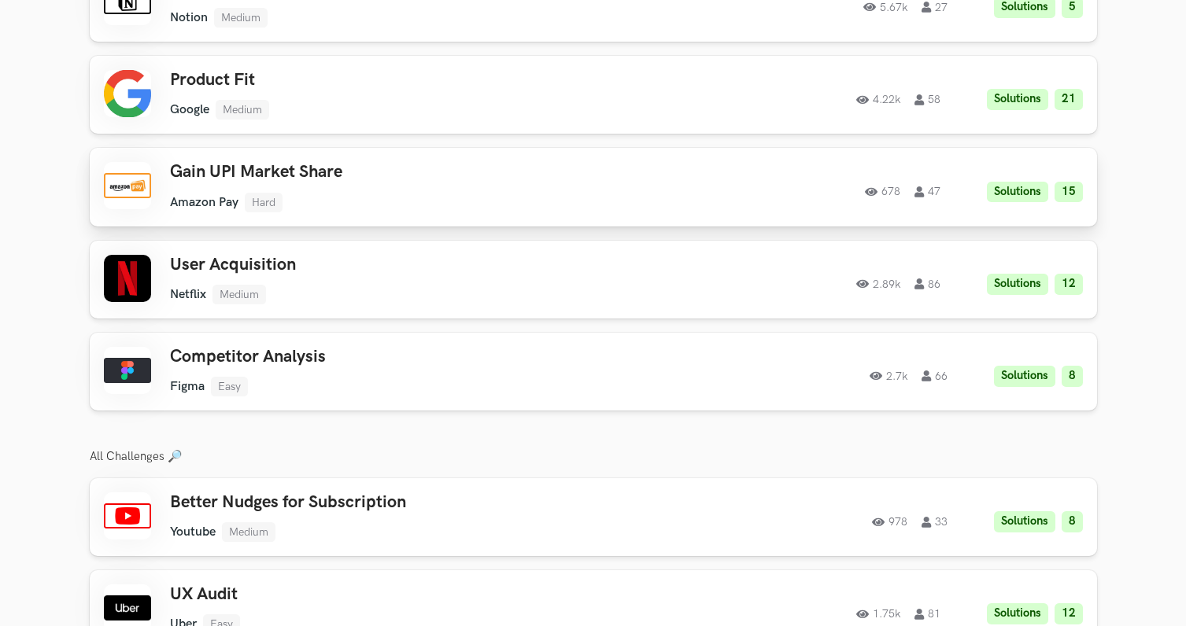
click at [345, 183] on h3 "Gain UPI Market Share" at bounding box center [393, 172] width 447 height 20
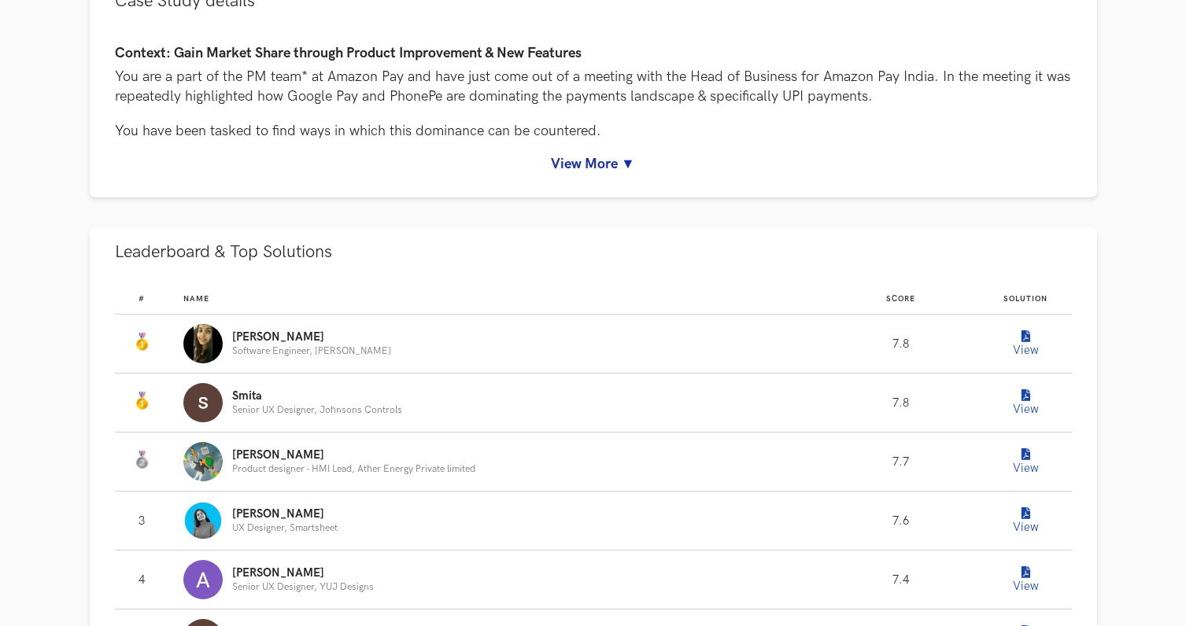
scroll to position [763, 0]
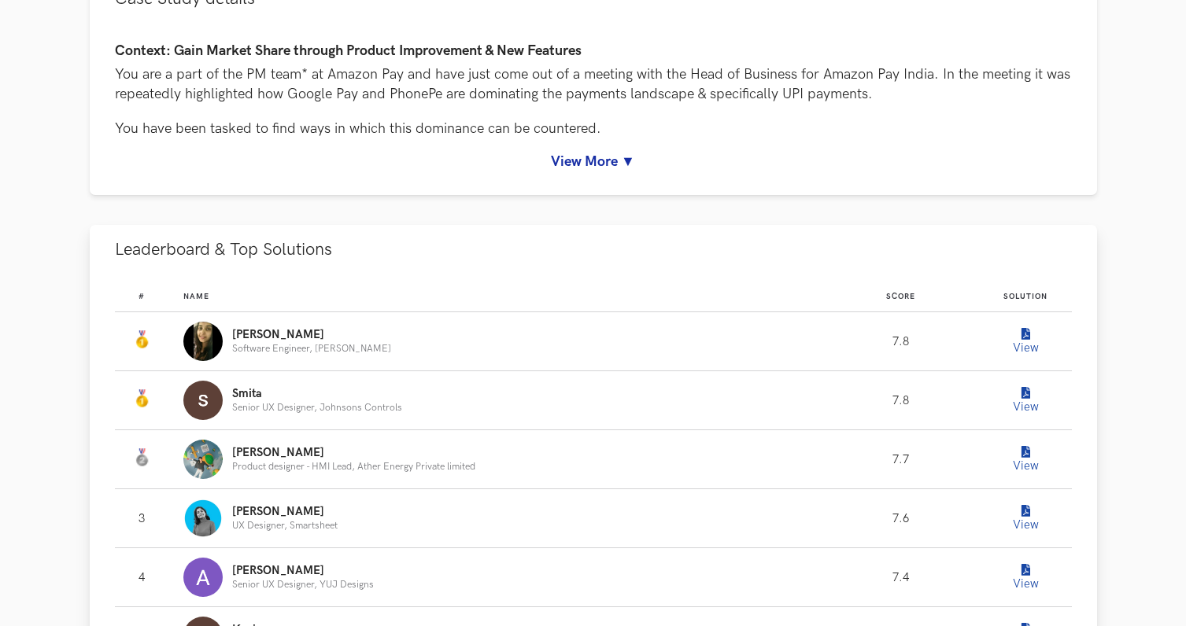
click at [1023, 394] on icon "Leaderboard" at bounding box center [1025, 394] width 9 height 12
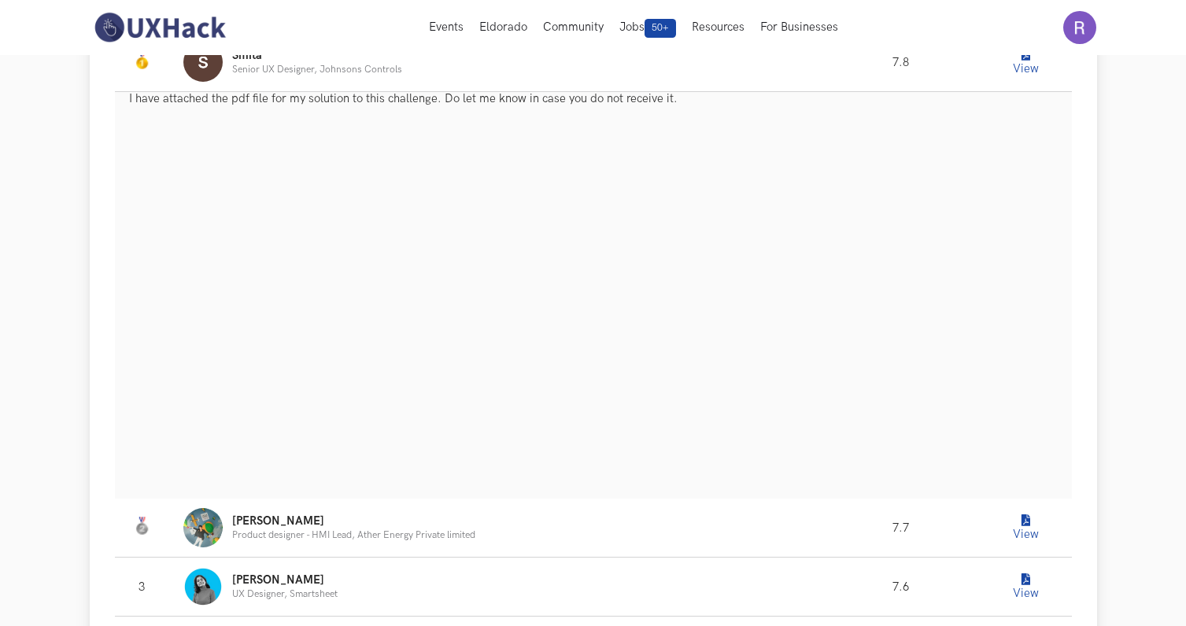
scroll to position [1079, 0]
